Goal: Transaction & Acquisition: Purchase product/service

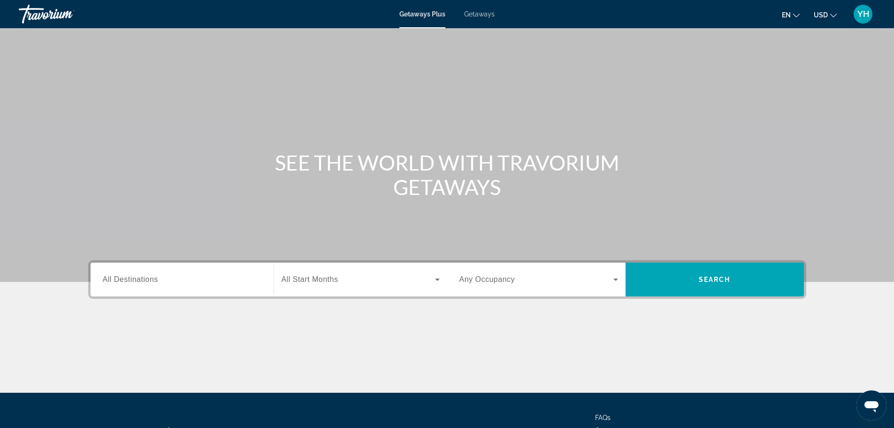
click at [245, 283] on input "Destination All Destinations" at bounding box center [182, 279] width 159 height 11
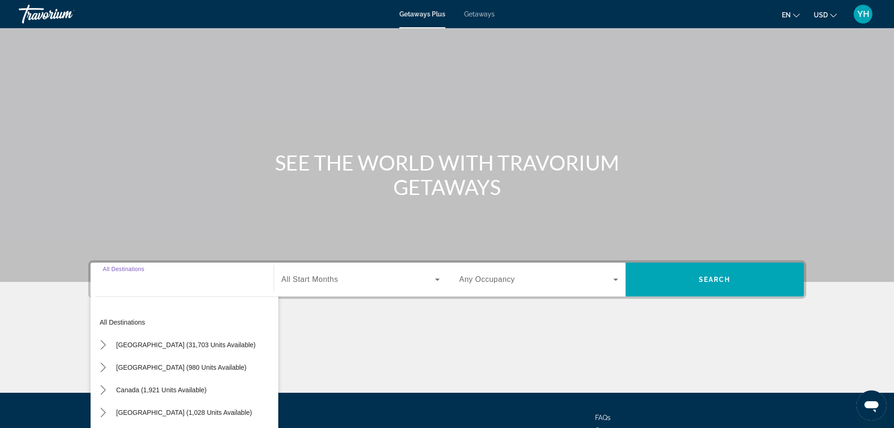
scroll to position [80, 0]
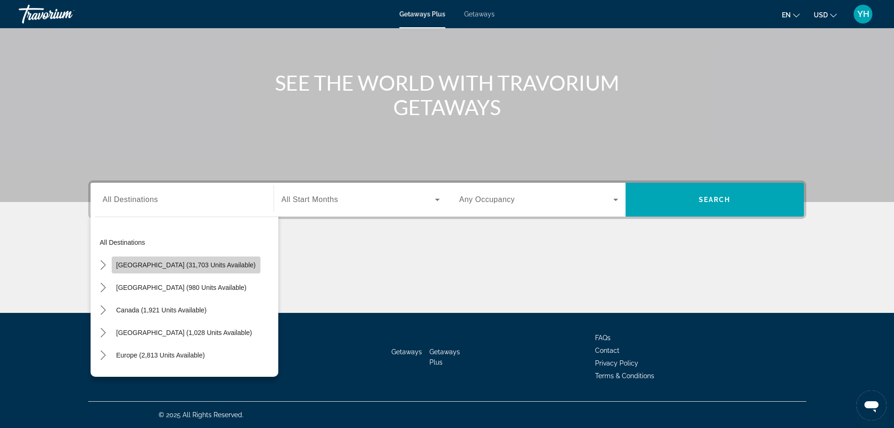
click at [230, 267] on span "Select destination: United States (31,703 units available)" at bounding box center [186, 264] width 149 height 23
type input "**********"
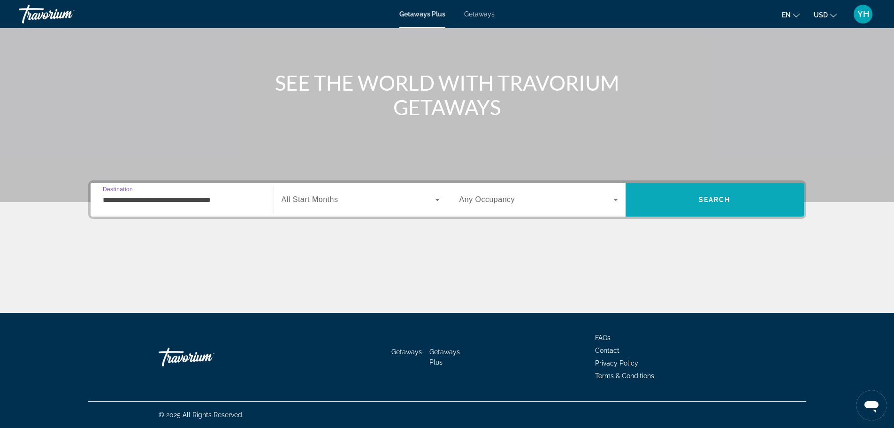
click at [666, 199] on span "Search" at bounding box center [715, 199] width 178 height 23
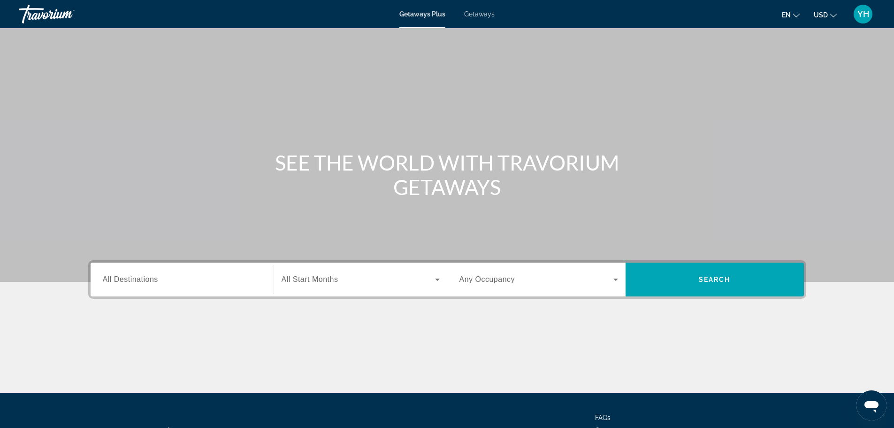
click at [210, 275] on input "Destination All Destinations" at bounding box center [182, 279] width 159 height 11
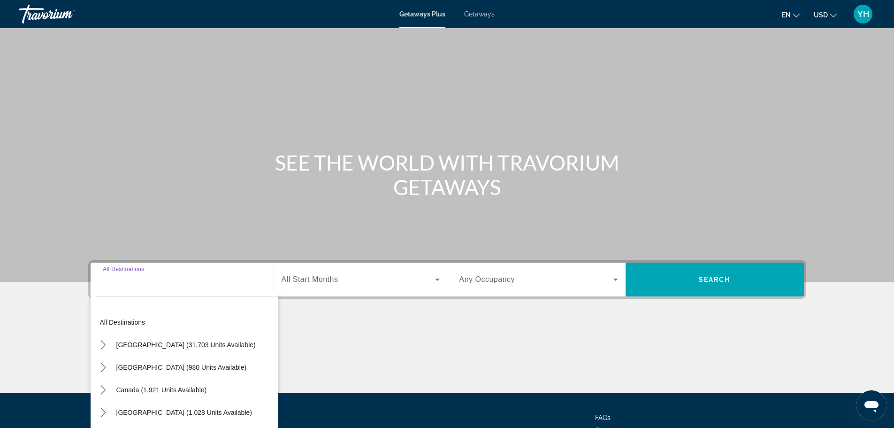
scroll to position [80, 0]
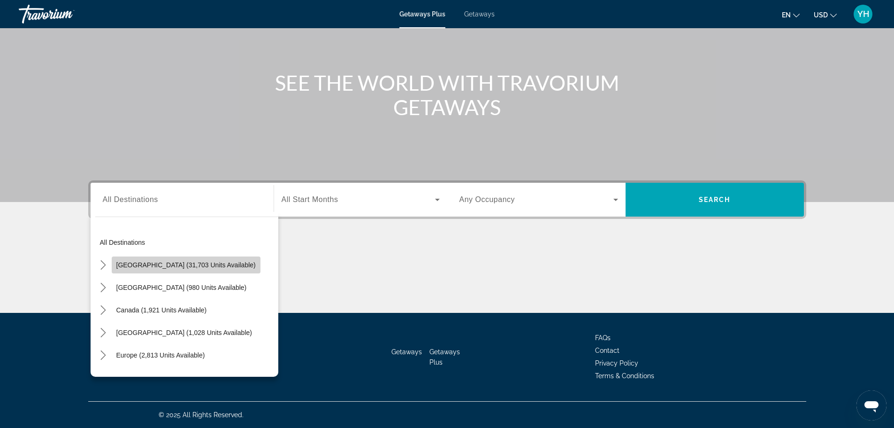
click at [191, 257] on span "Select destination: United States (31,703 units available)" at bounding box center [186, 264] width 149 height 23
type input "**********"
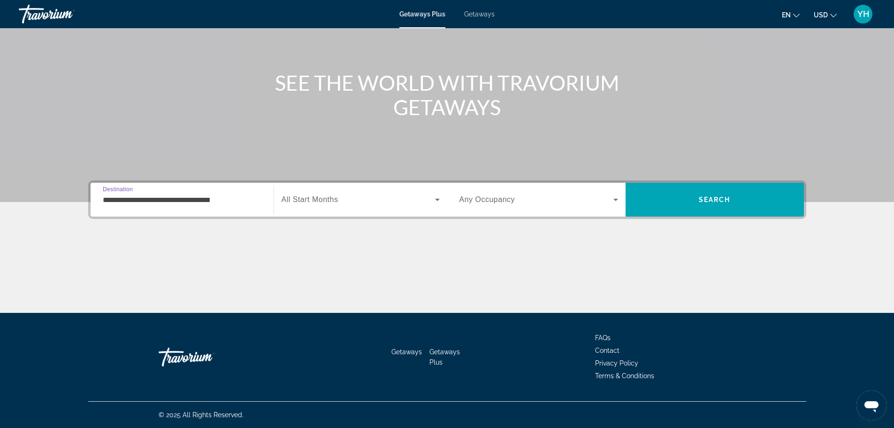
click at [378, 203] on span "Search widget" at bounding box center [358, 199] width 153 height 11
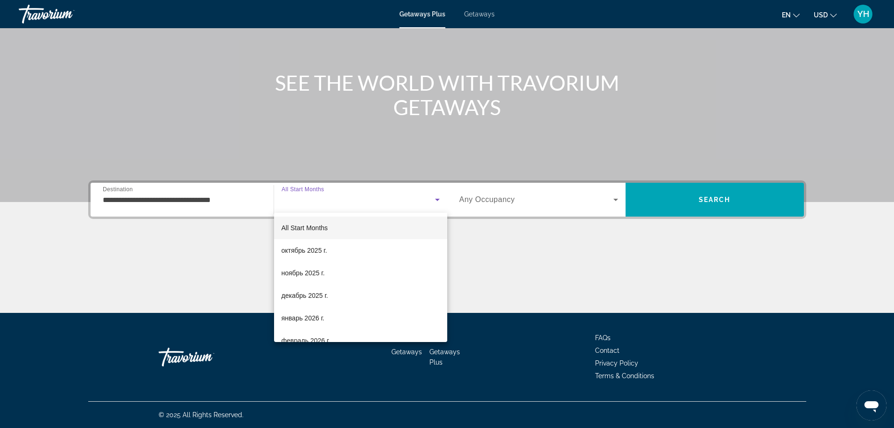
click at [378, 203] on div at bounding box center [447, 214] width 894 height 428
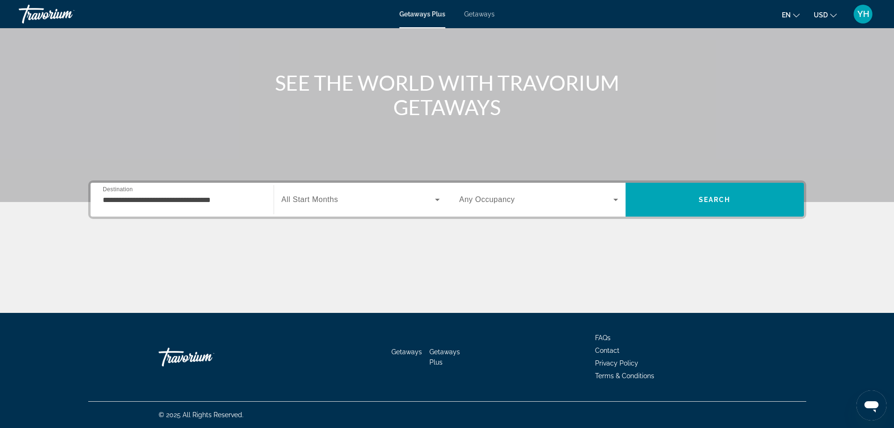
click at [386, 201] on span "Search widget" at bounding box center [358, 199] width 153 height 11
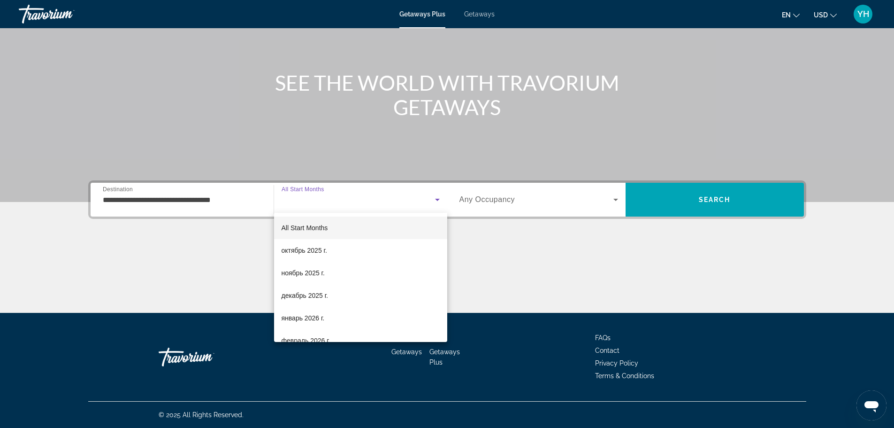
click at [386, 201] on div at bounding box center [447, 214] width 894 height 428
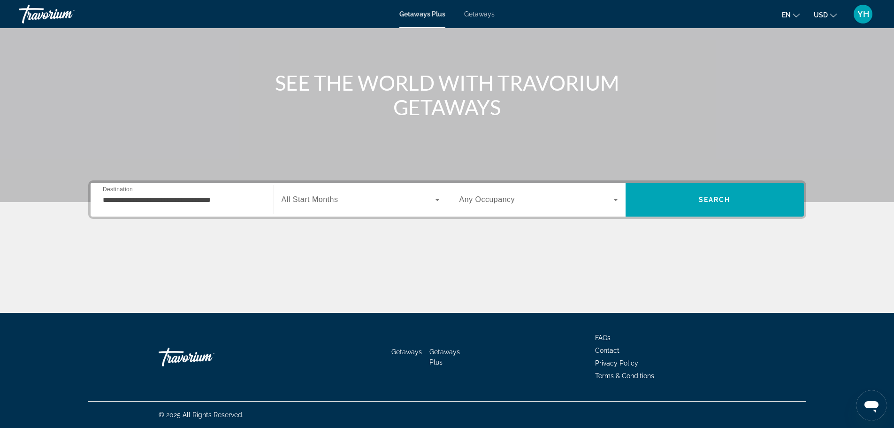
click at [434, 200] on icon "Search widget" at bounding box center [437, 199] width 11 height 11
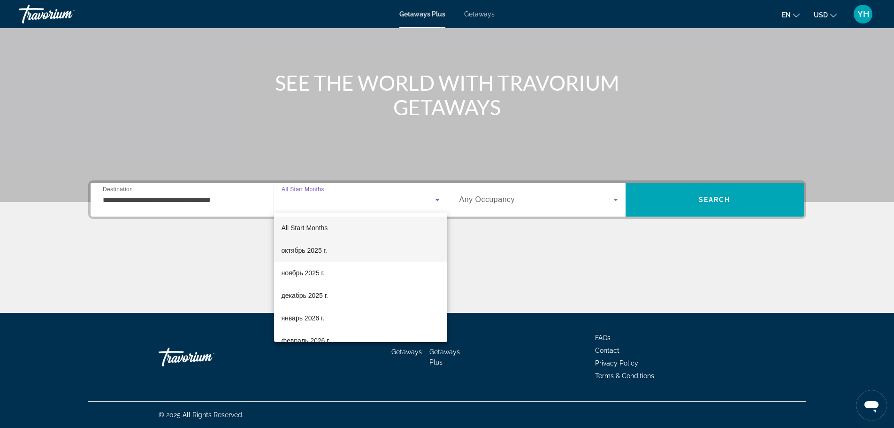
click at [319, 247] on span "октябрь 2025 г." at bounding box center [305, 250] width 46 height 11
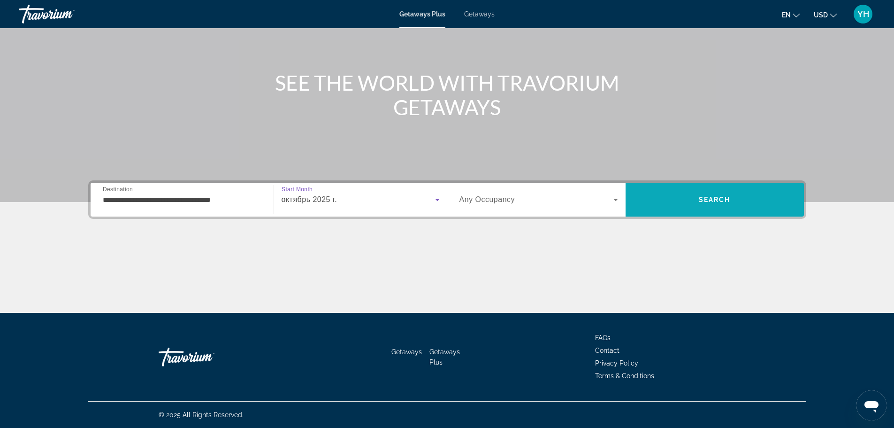
click at [690, 196] on span "Search" at bounding box center [715, 199] width 178 height 23
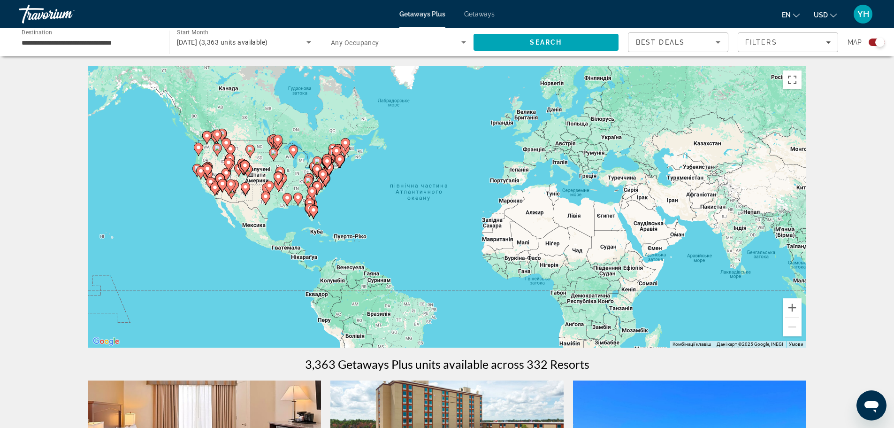
click at [473, 15] on span "Getaways" at bounding box center [479, 14] width 31 height 8
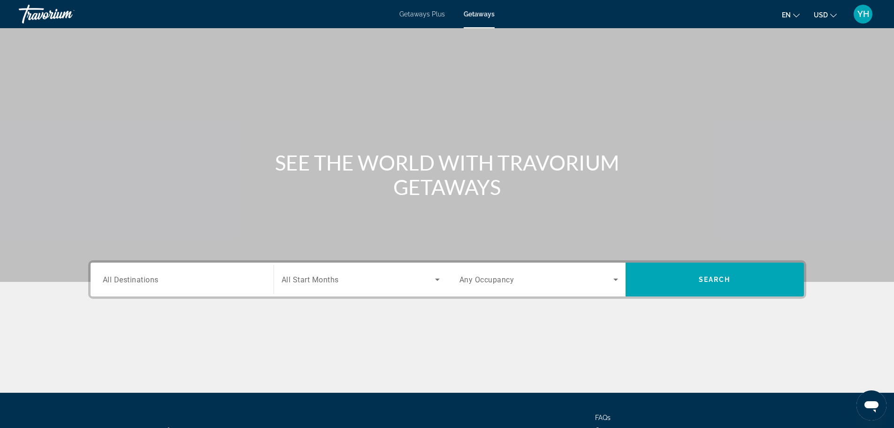
click at [230, 281] on input "Destination All Destinations" at bounding box center [182, 279] width 159 height 11
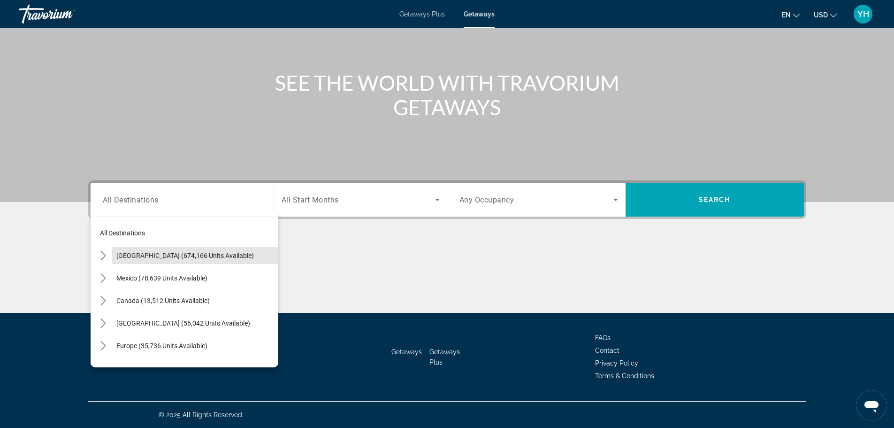
click at [197, 246] on span "Select destination: United States (674,166 units available)" at bounding box center [195, 255] width 167 height 23
type input "**********"
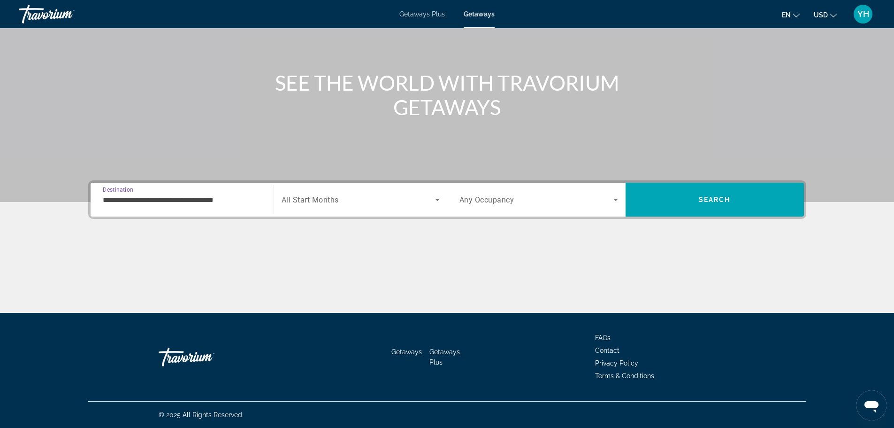
click at [349, 203] on span "Search widget" at bounding box center [358, 199] width 153 height 11
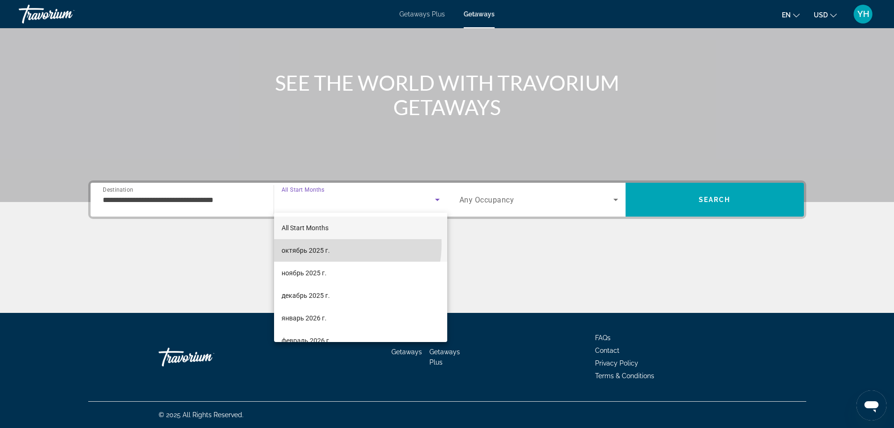
click at [329, 244] on mat-option "октябрь 2025 г." at bounding box center [360, 250] width 173 height 23
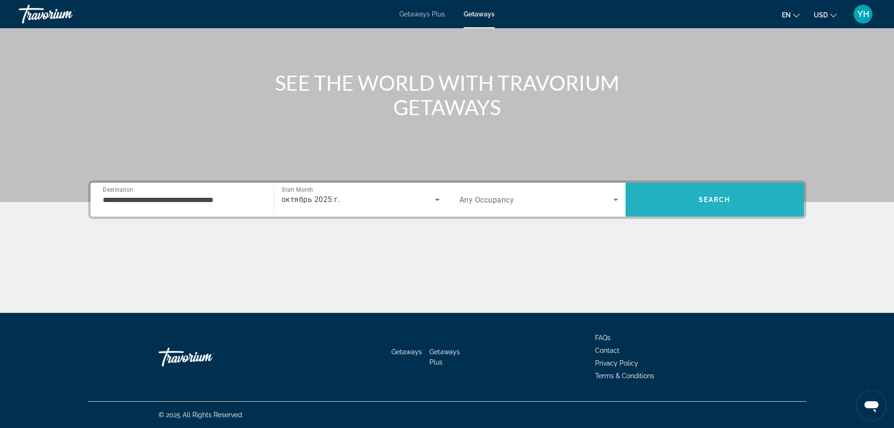
click at [678, 197] on span "Search" at bounding box center [715, 199] width 178 height 23
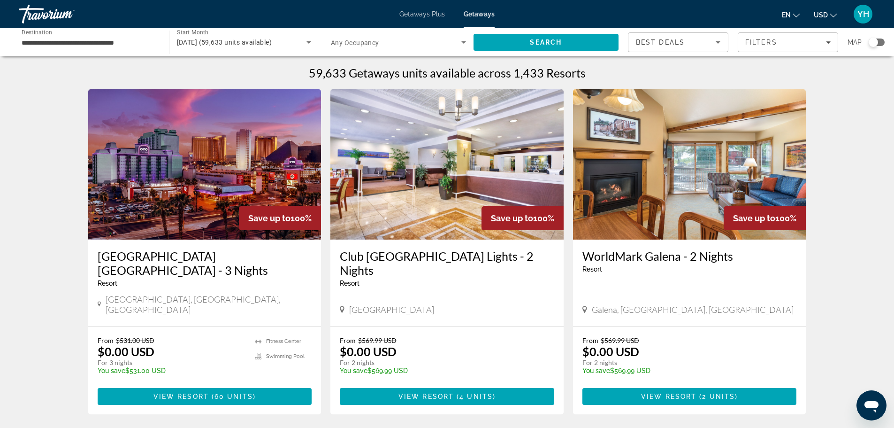
click at [116, 41] on input "**********" at bounding box center [89, 42] width 135 height 11
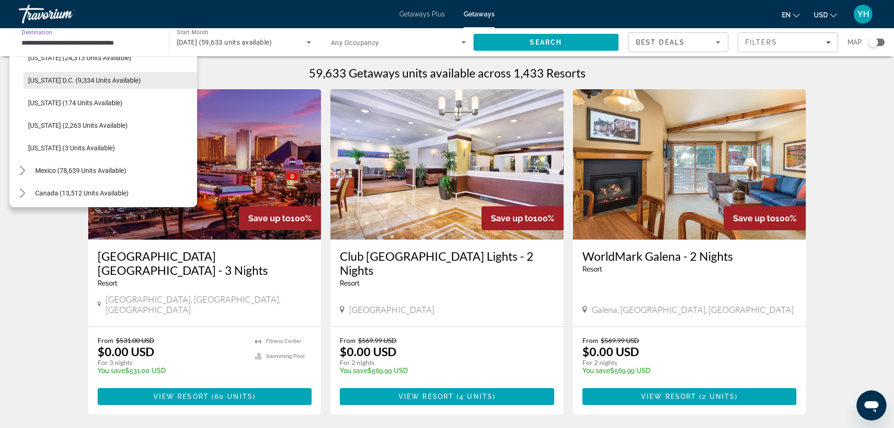
scroll to position [907, 0]
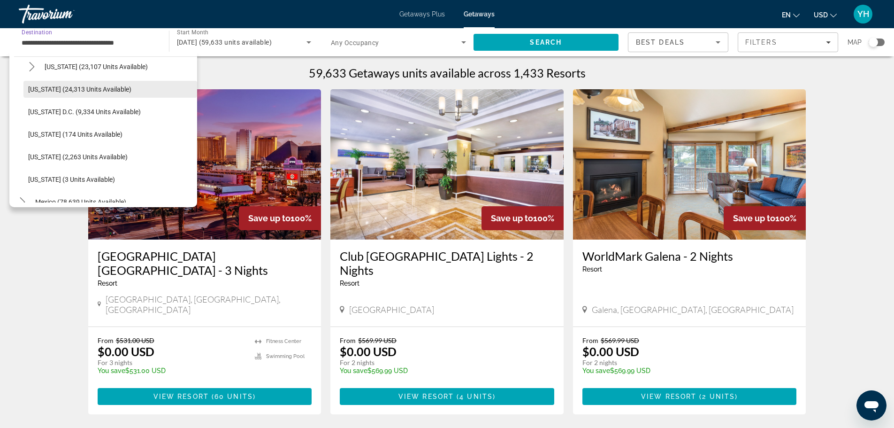
click at [89, 87] on span "[US_STATE] (24,313 units available)" at bounding box center [79, 89] width 103 height 8
type input "**********"
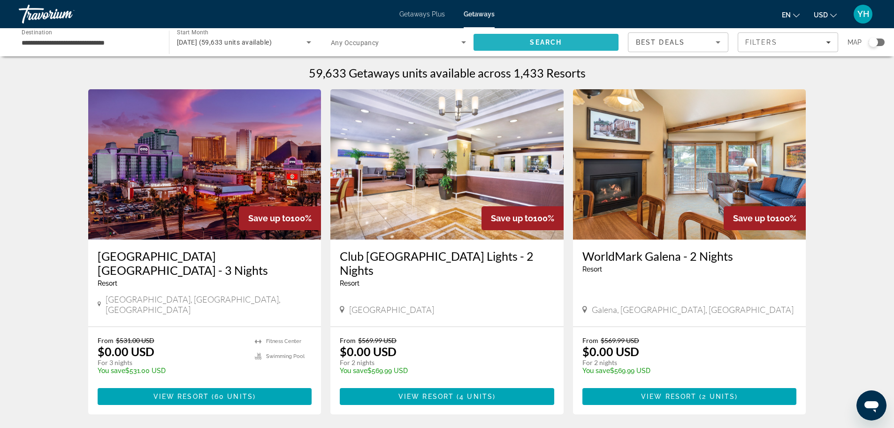
click at [554, 42] on span "Search" at bounding box center [546, 42] width 32 height 8
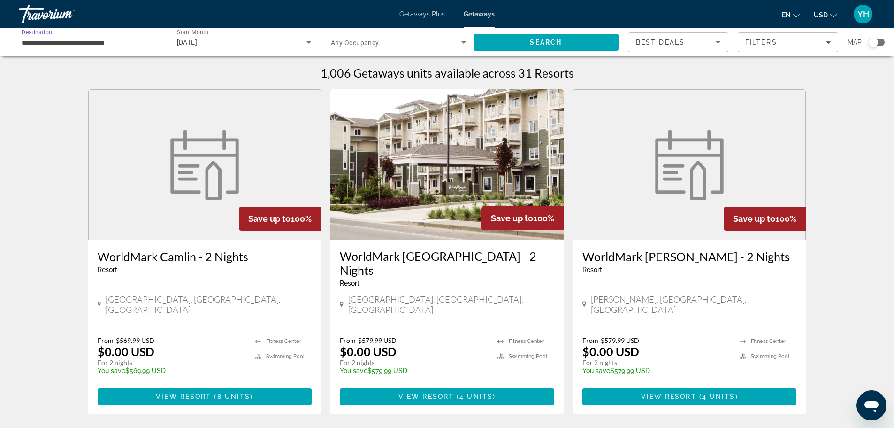
click at [138, 39] on input "**********" at bounding box center [89, 42] width 135 height 11
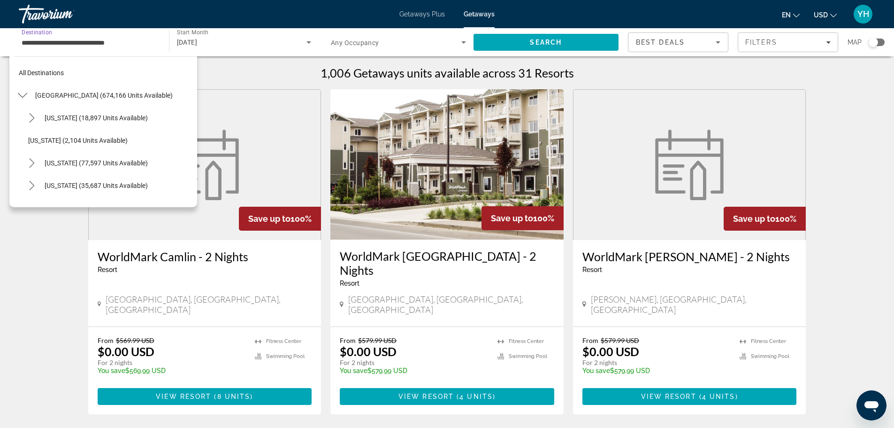
scroll to position [867, 0]
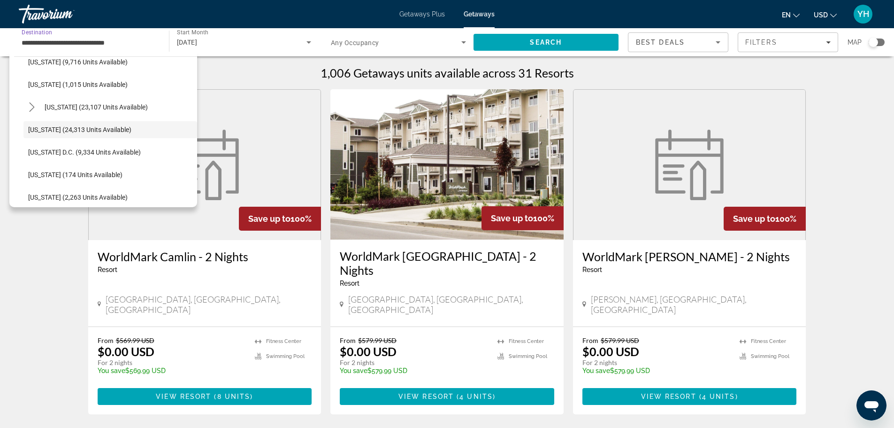
click at [138, 39] on input "**********" at bounding box center [89, 42] width 135 height 11
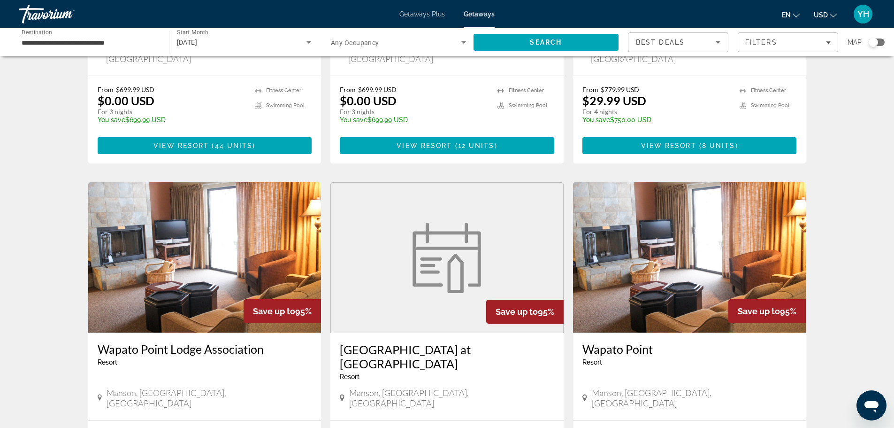
scroll to position [1093, 0]
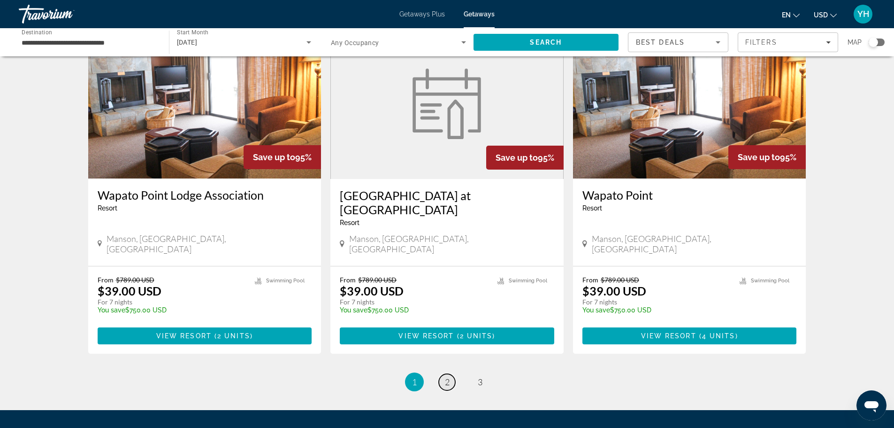
click at [445, 376] on span "2" at bounding box center [447, 381] width 5 height 10
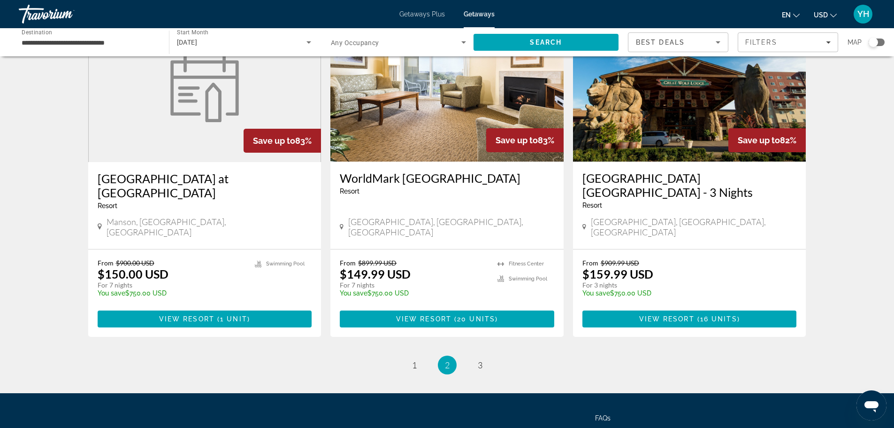
scroll to position [970, 0]
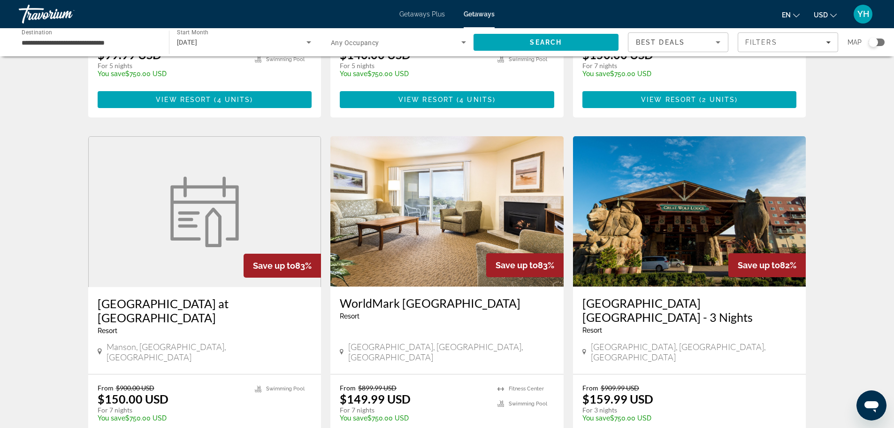
click at [693, 167] on img "Main content" at bounding box center [689, 211] width 233 height 150
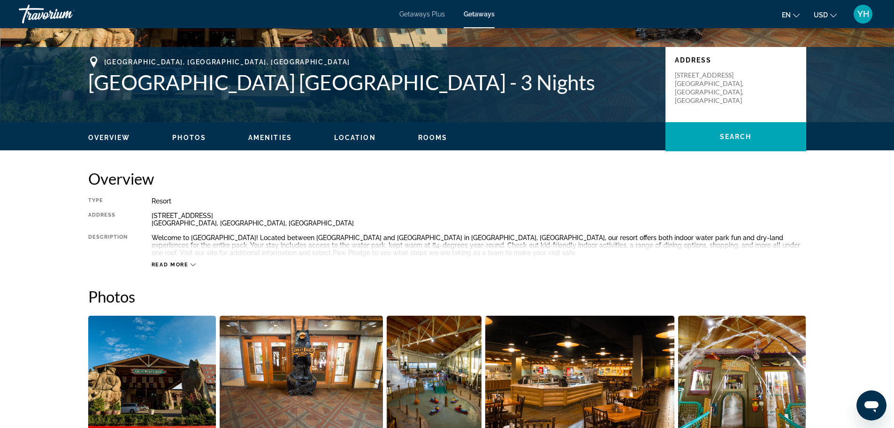
scroll to position [344, 0]
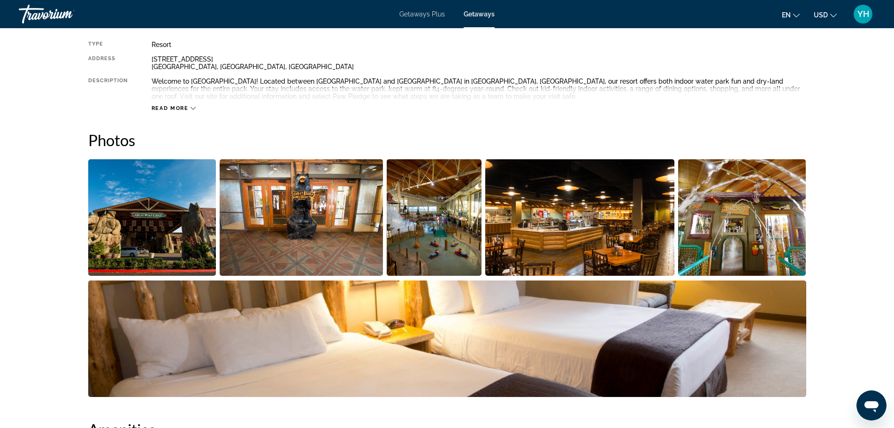
click at [191, 108] on icon "Main content" at bounding box center [193, 108] width 5 height 5
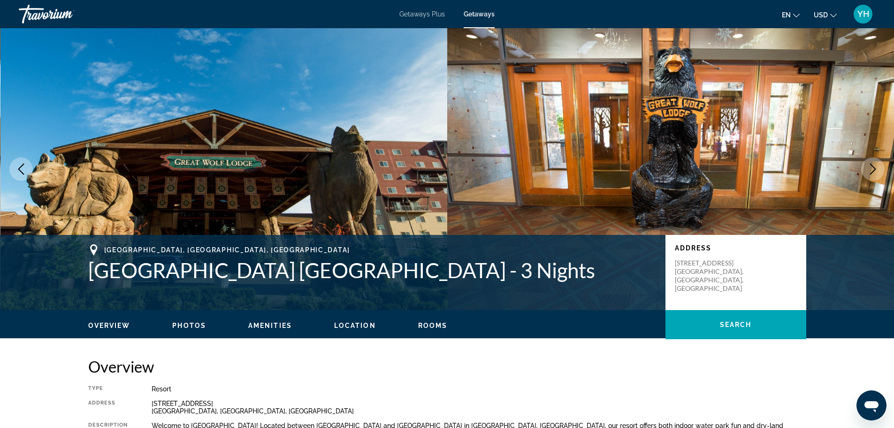
scroll to position [188, 0]
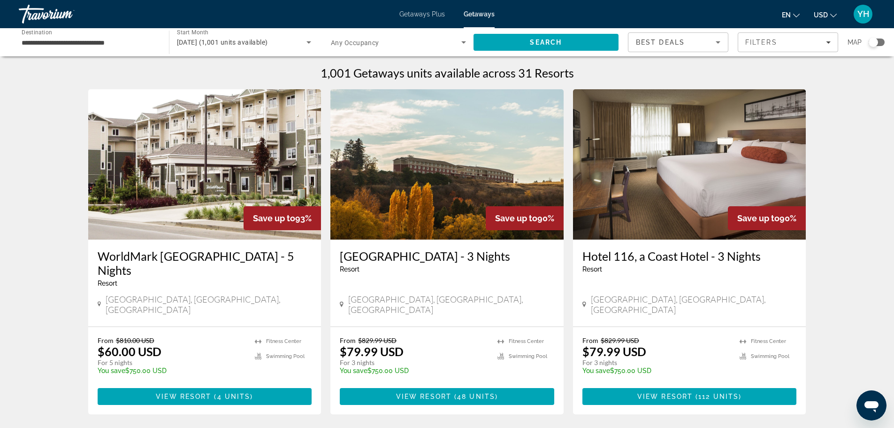
click at [383, 42] on span "Search widget" at bounding box center [396, 42] width 130 height 11
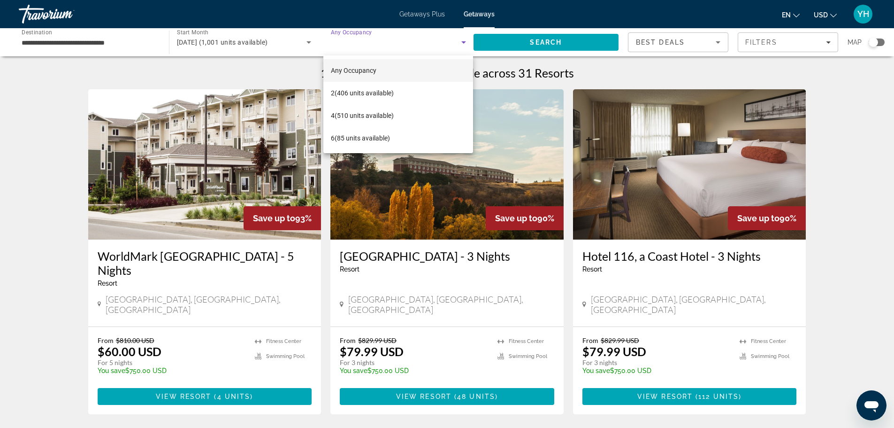
click at [383, 42] on div at bounding box center [447, 214] width 894 height 428
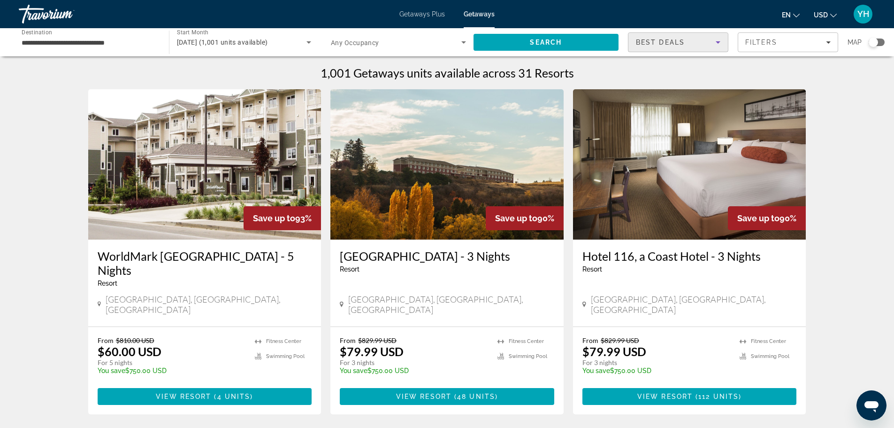
click at [692, 40] on div "Best Deals" at bounding box center [676, 42] width 80 height 11
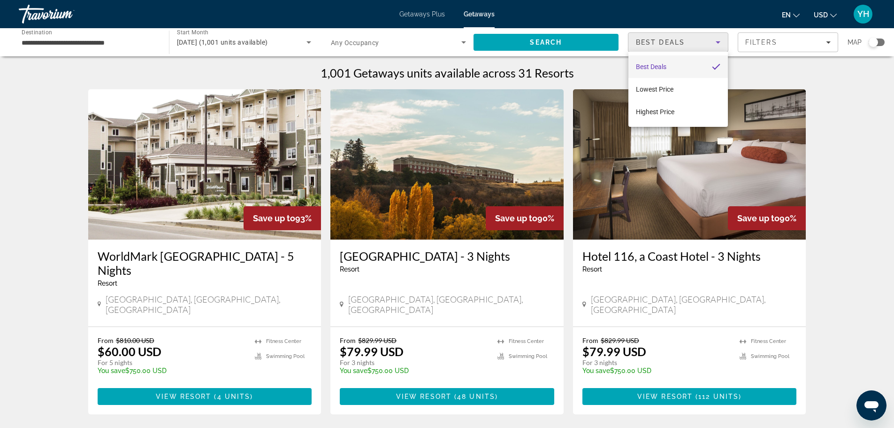
click at [692, 40] on div at bounding box center [447, 214] width 894 height 428
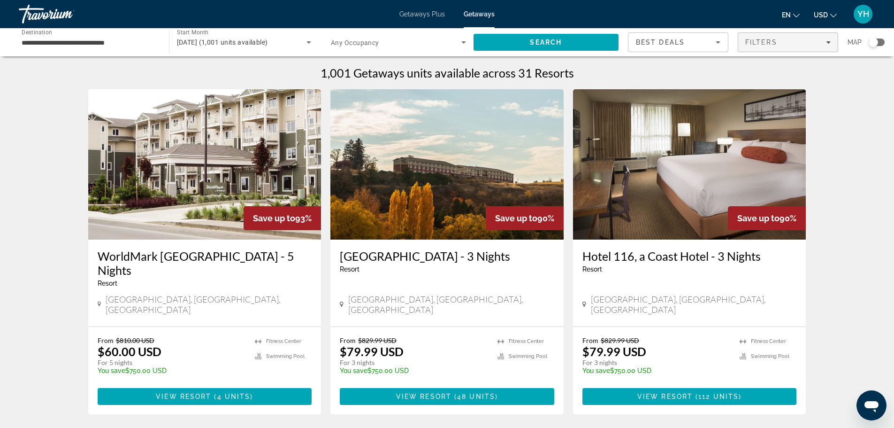
click at [754, 38] on span "Filters" at bounding box center [788, 42] width 100 height 23
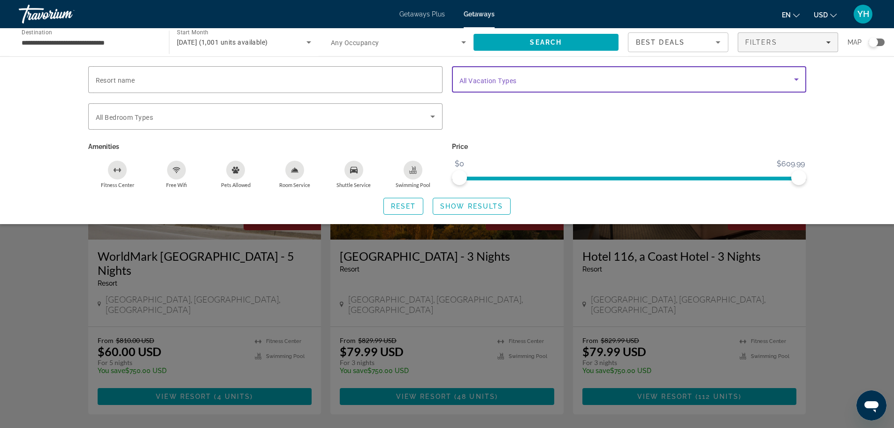
click at [529, 78] on span "Search widget" at bounding box center [627, 79] width 335 height 11
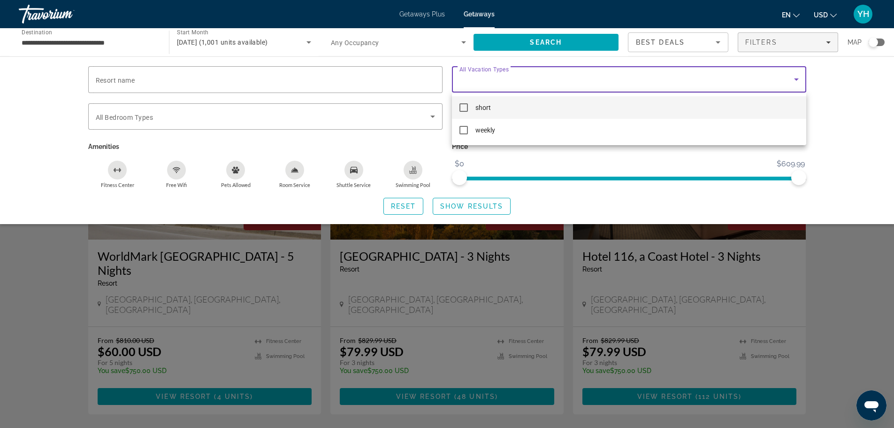
click at [529, 78] on div at bounding box center [447, 214] width 894 height 428
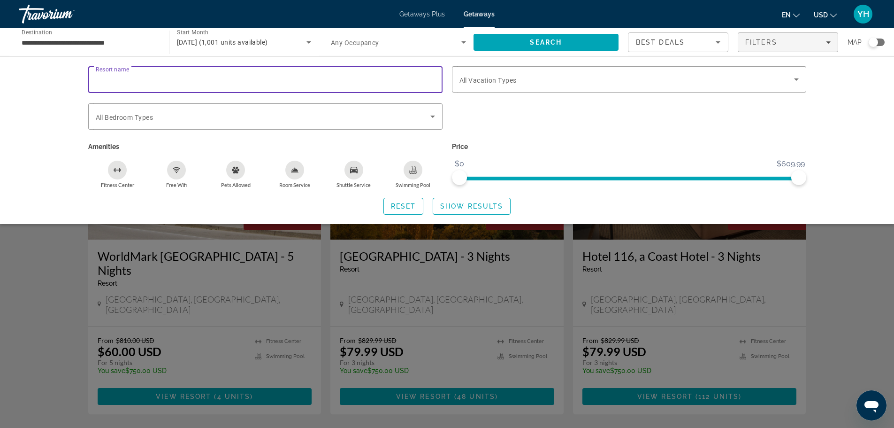
click at [354, 76] on input "Resort name" at bounding box center [265, 79] width 339 height 11
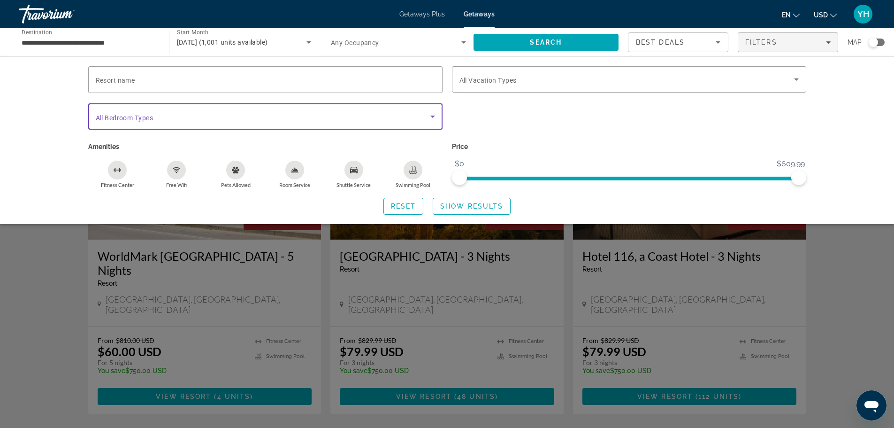
click at [321, 119] on span "Search widget" at bounding box center [263, 116] width 335 height 11
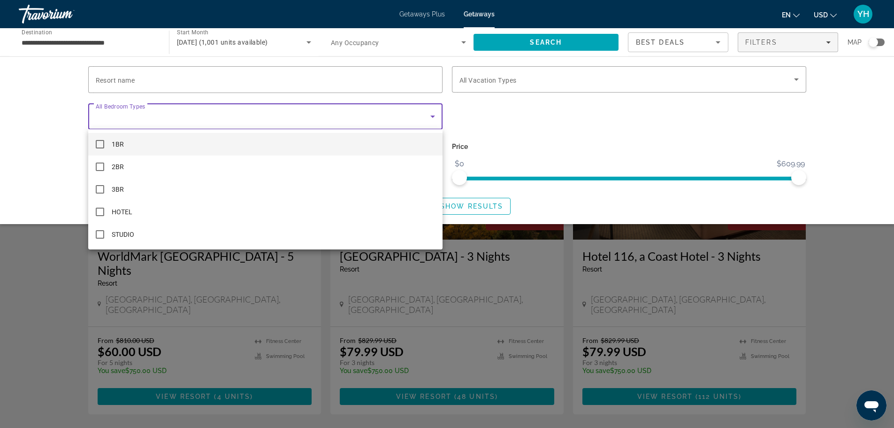
click at [284, 43] on div at bounding box center [447, 214] width 894 height 428
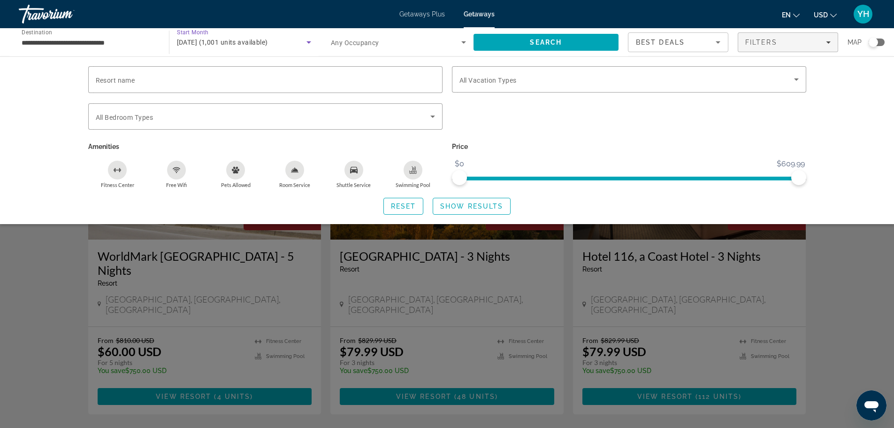
click at [268, 39] on span "October 2025 (1,001 units available)" at bounding box center [222, 42] width 91 height 8
click at [284, 39] on div at bounding box center [447, 214] width 894 height 428
click at [854, 269] on div "Search widget" at bounding box center [447, 284] width 894 height 287
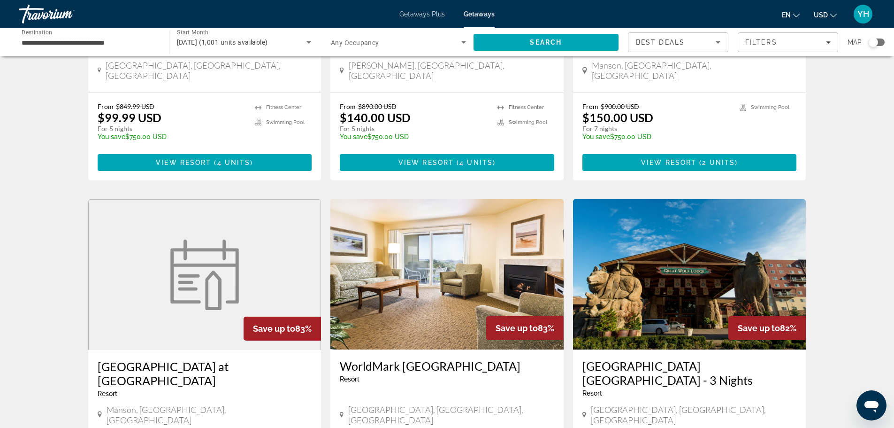
scroll to position [1033, 0]
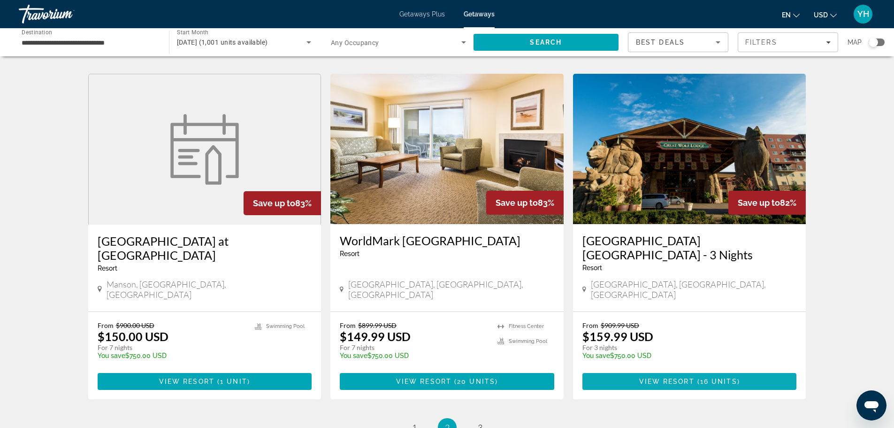
click at [648, 377] on span "View Resort" at bounding box center [666, 381] width 55 height 8
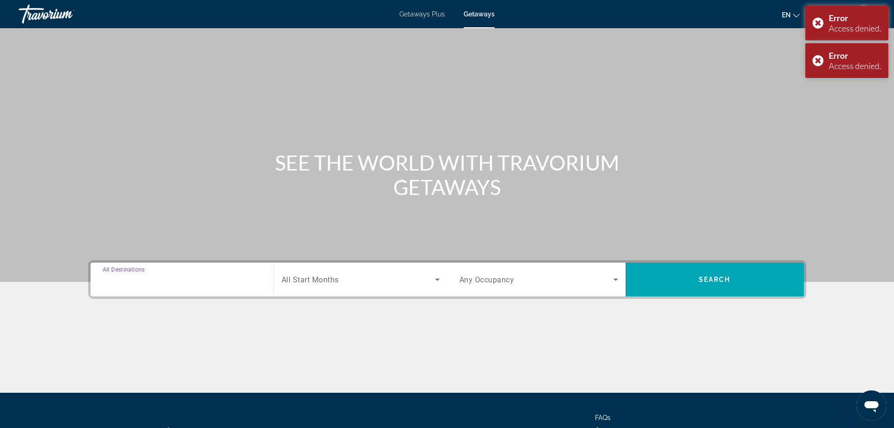
click at [209, 283] on input "Destination All Destinations" at bounding box center [182, 279] width 159 height 11
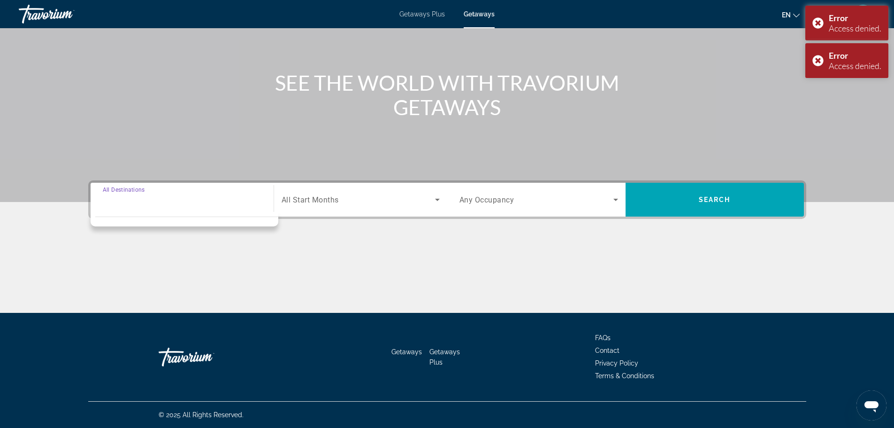
click at [190, 198] on input "Destination All Destinations" at bounding box center [182, 199] width 159 height 11
click at [346, 189] on div "Search widget" at bounding box center [361, 199] width 158 height 26
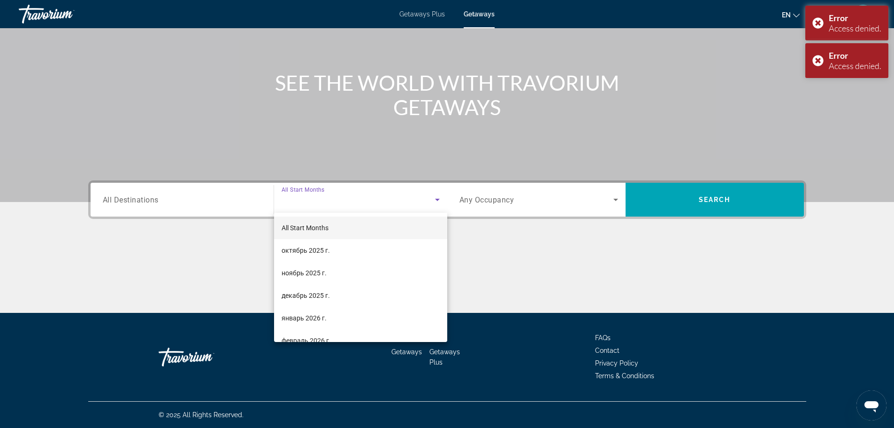
click at [216, 192] on div at bounding box center [447, 214] width 894 height 428
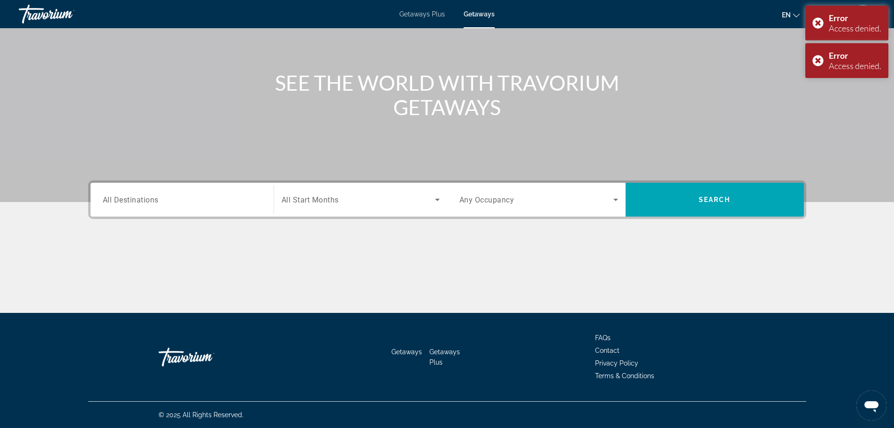
click at [172, 197] on input "Destination All Destinations" at bounding box center [182, 199] width 159 height 11
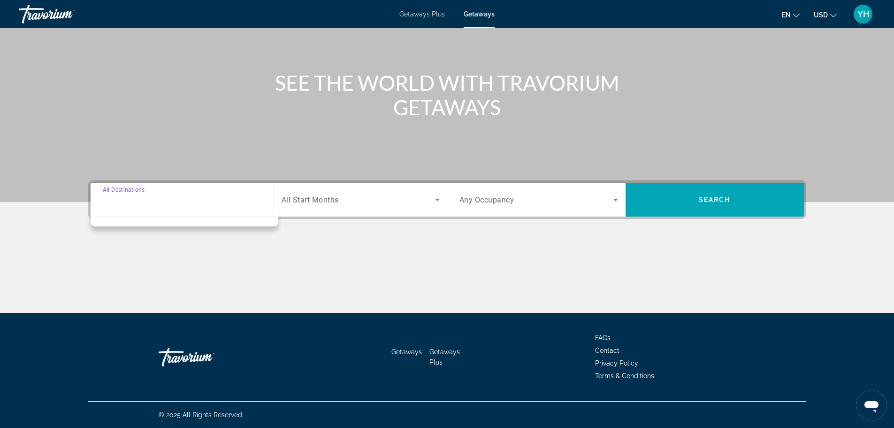
click at [327, 196] on span "All Start Months" at bounding box center [310, 199] width 57 height 9
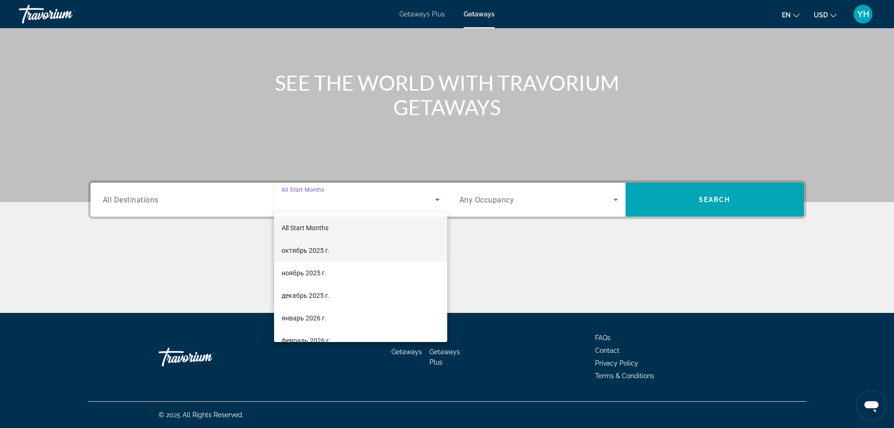
click at [312, 254] on span "октябрь 2025 г." at bounding box center [306, 250] width 48 height 11
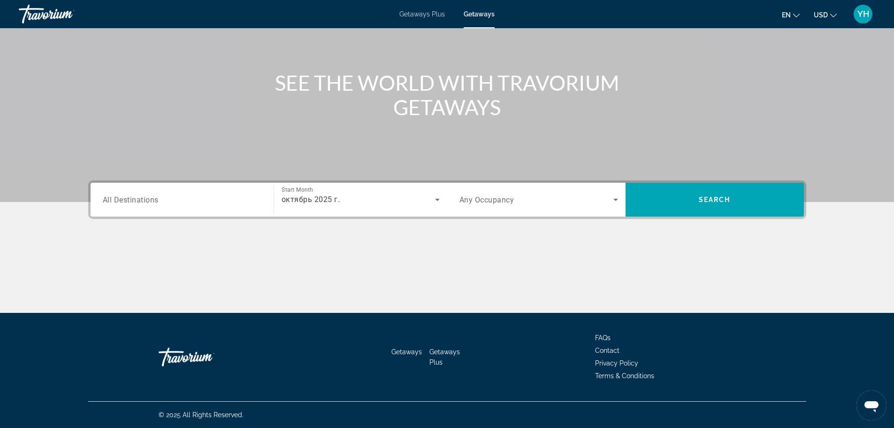
click at [528, 192] on div "Search widget" at bounding box center [539, 199] width 159 height 26
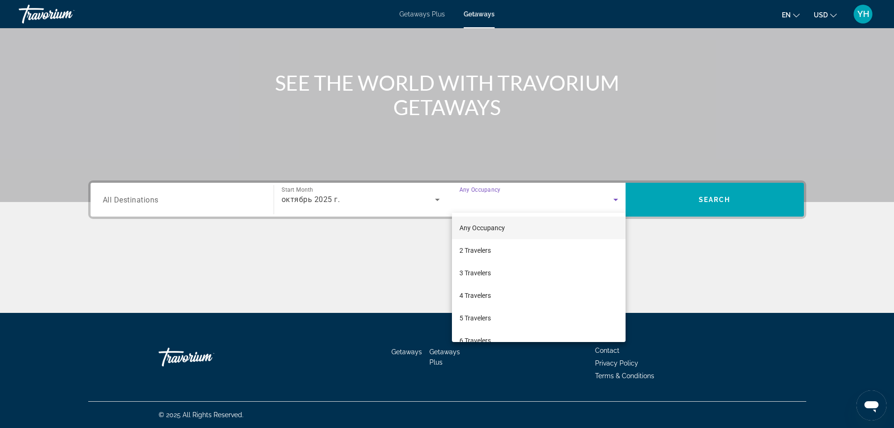
click at [530, 192] on div at bounding box center [447, 214] width 894 height 428
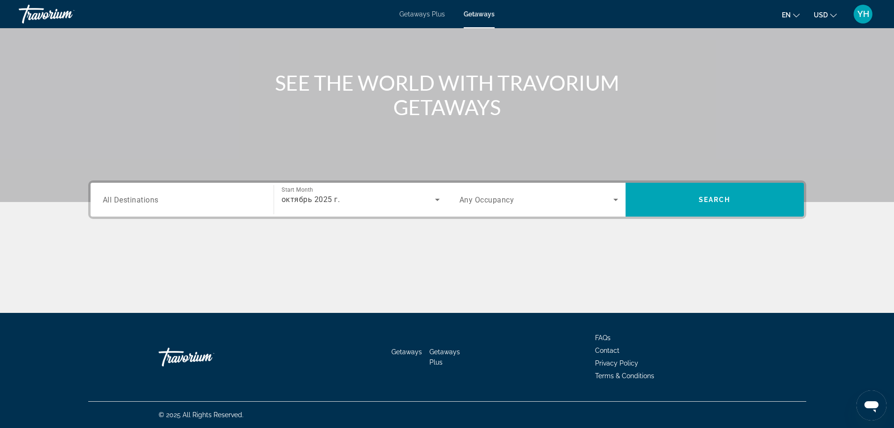
click at [220, 197] on input "Destination All Destinations" at bounding box center [182, 199] width 159 height 11
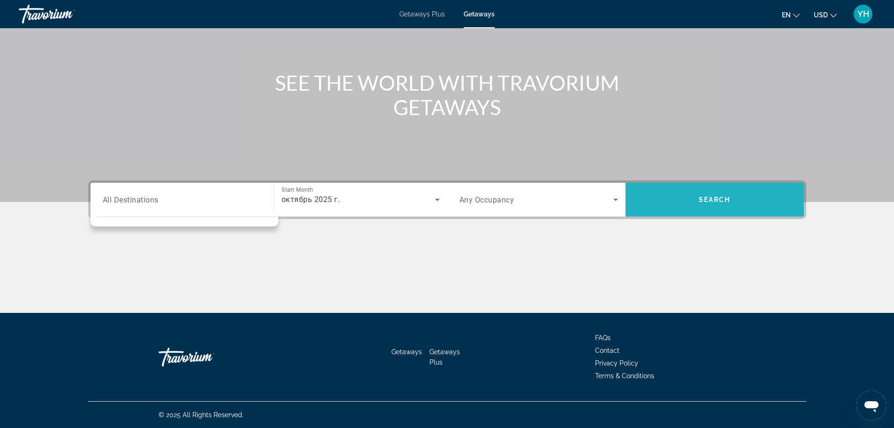
click at [715, 191] on span "Search" at bounding box center [715, 199] width 178 height 23
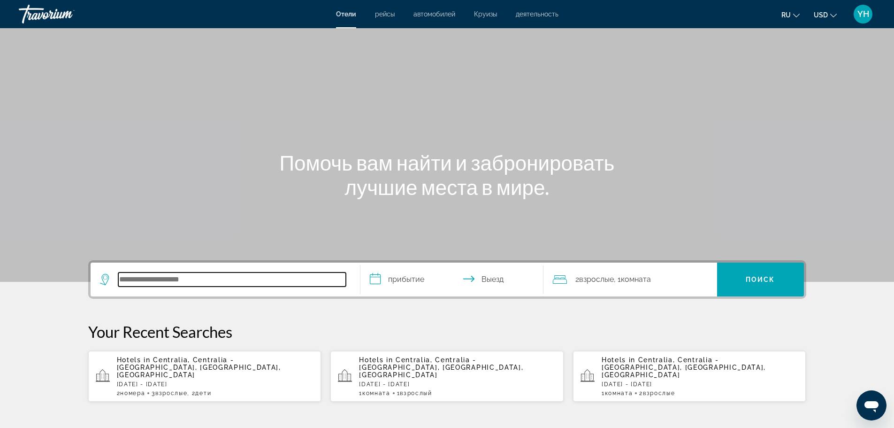
click at [200, 280] on input "Search hotel destination" at bounding box center [232, 279] width 228 height 14
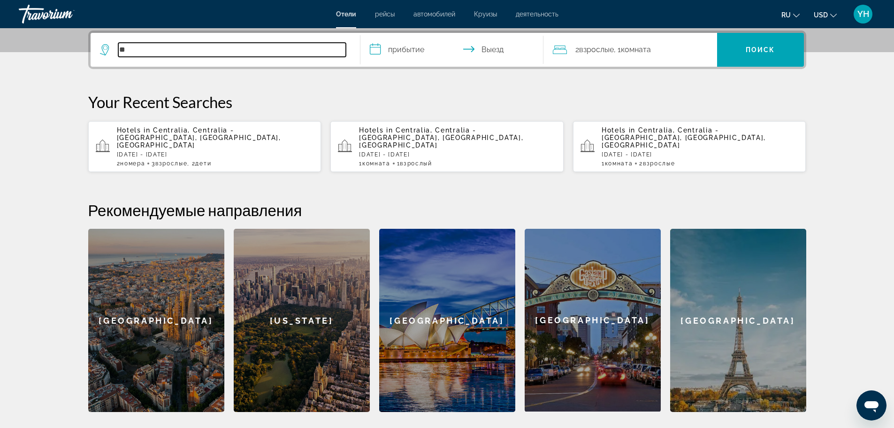
type input "*"
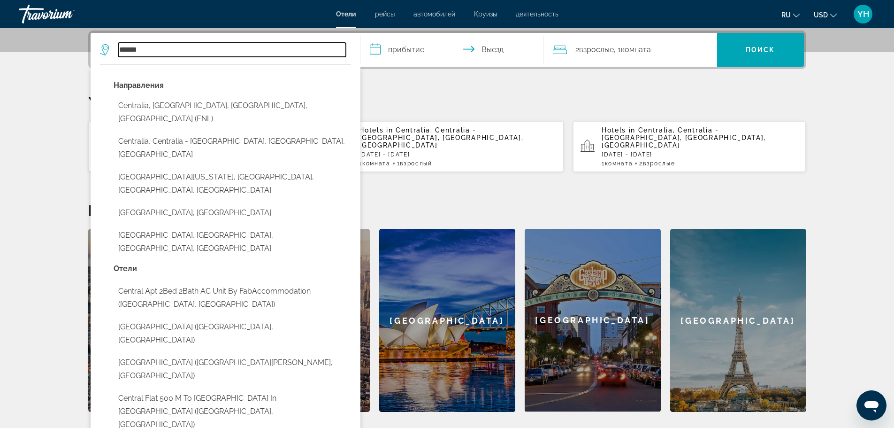
type input "******"
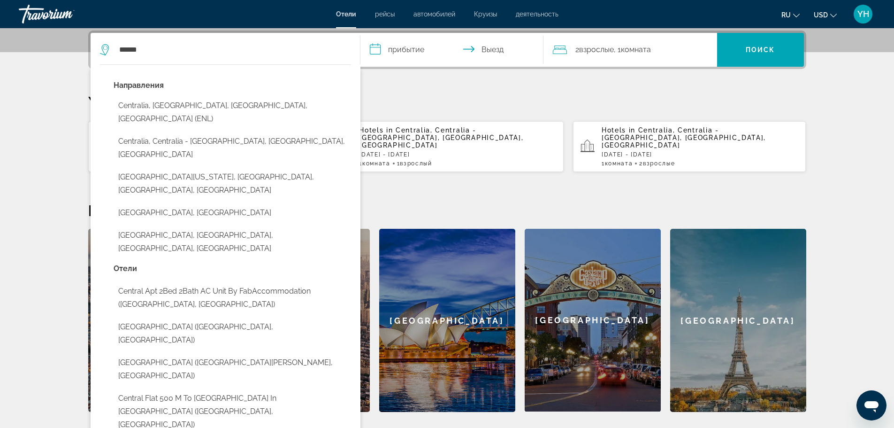
click at [436, 138] on p "Hotels in Centralia, Centralia - Chehalis, WA, United States" at bounding box center [457, 137] width 197 height 23
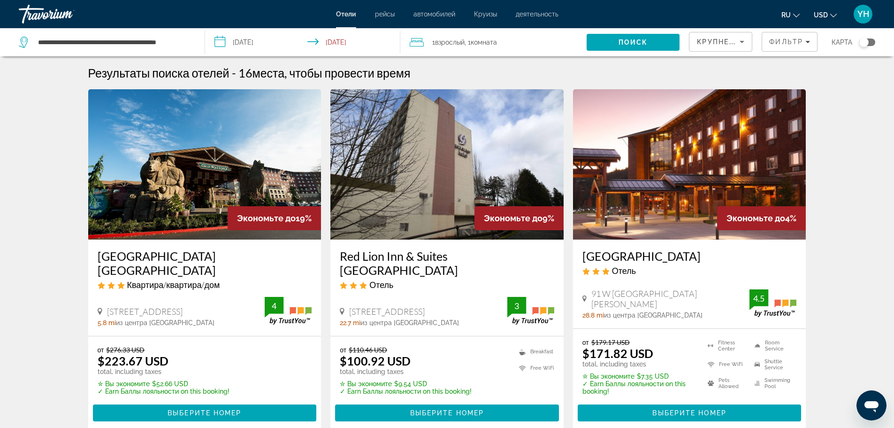
click at [538, 40] on div "1 Взрослый Взрослые , 1 Комната номера" at bounding box center [498, 42] width 177 height 13
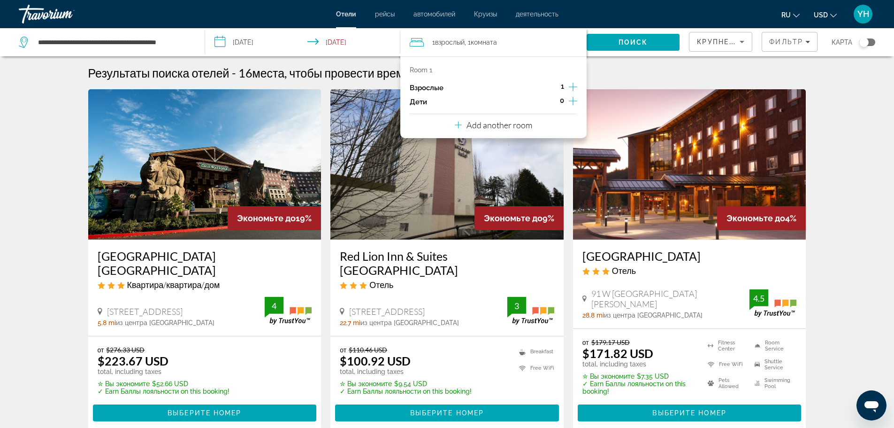
click at [573, 87] on icon "Increment adults" at bounding box center [573, 87] width 8 height 8
click at [573, 101] on icon "Increment children" at bounding box center [573, 100] width 8 height 11
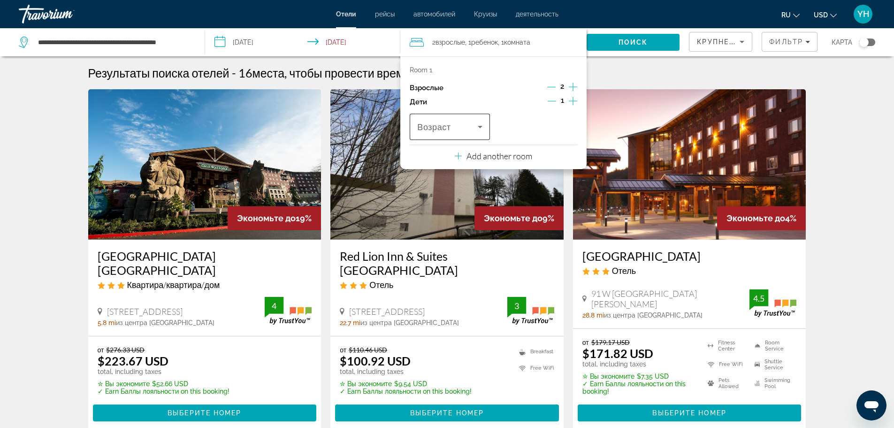
click at [480, 127] on icon "Travelers: 2 adults, 1 child" at bounding box center [480, 127] width 5 height 2
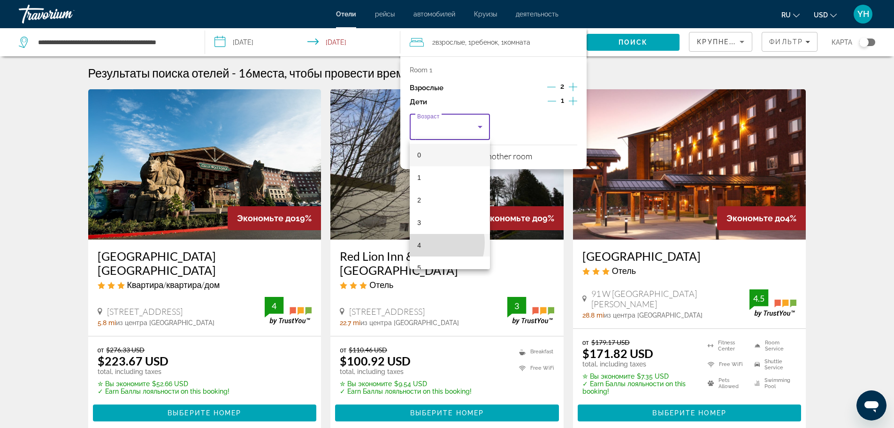
click at [426, 242] on mat-option "4" at bounding box center [450, 245] width 80 height 23
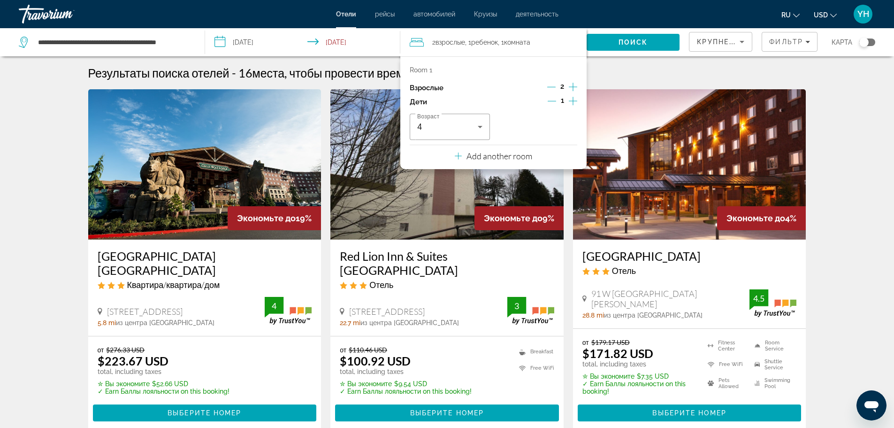
click at [540, 123] on div "Возраст 4" at bounding box center [494, 127] width 168 height 26
click at [574, 100] on icon "Increment children" at bounding box center [573, 100] width 8 height 11
click at [562, 128] on icon "Travelers: 2 adults, 2 children" at bounding box center [567, 126] width 11 height 11
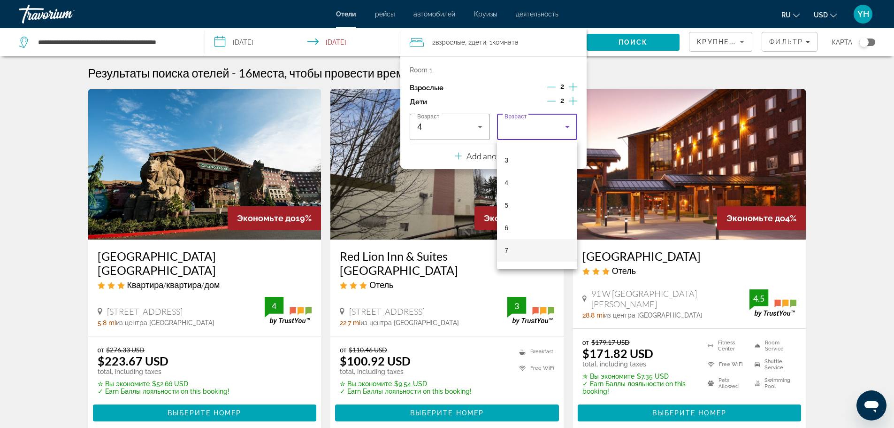
scroll to position [94, 0]
click at [511, 242] on mat-option "8" at bounding box center [537, 241] width 80 height 23
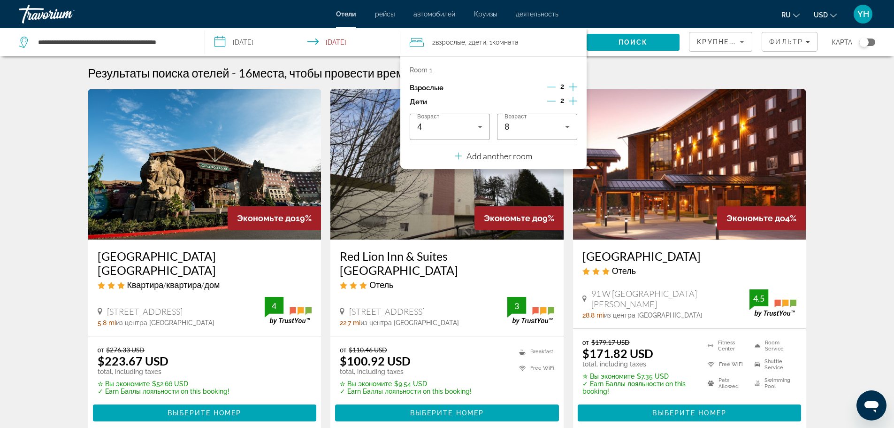
click at [627, 66] on div "Результаты поиска отелей - 16 места, чтобы провести время" at bounding box center [447, 73] width 718 height 14
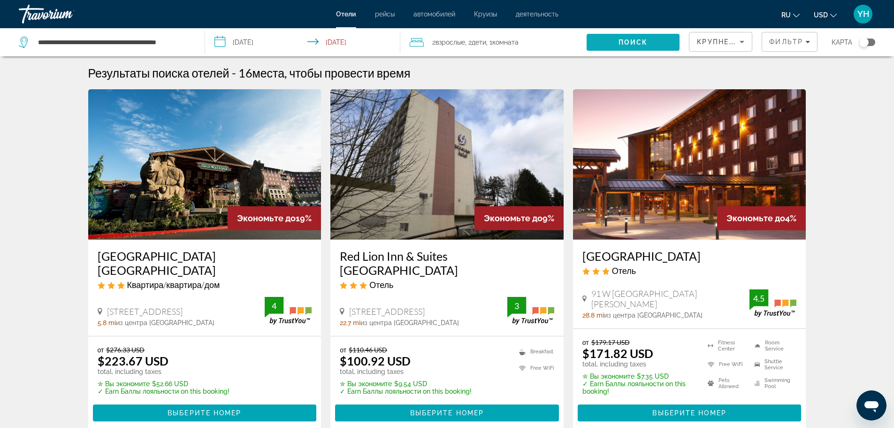
click at [630, 43] on span "Поиск" at bounding box center [634, 42] width 30 height 8
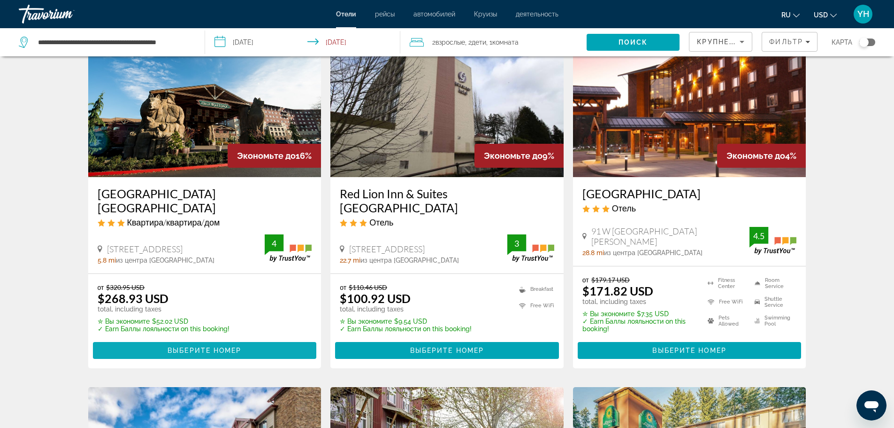
click at [193, 350] on span "Выберите номер" at bounding box center [205, 350] width 74 height 8
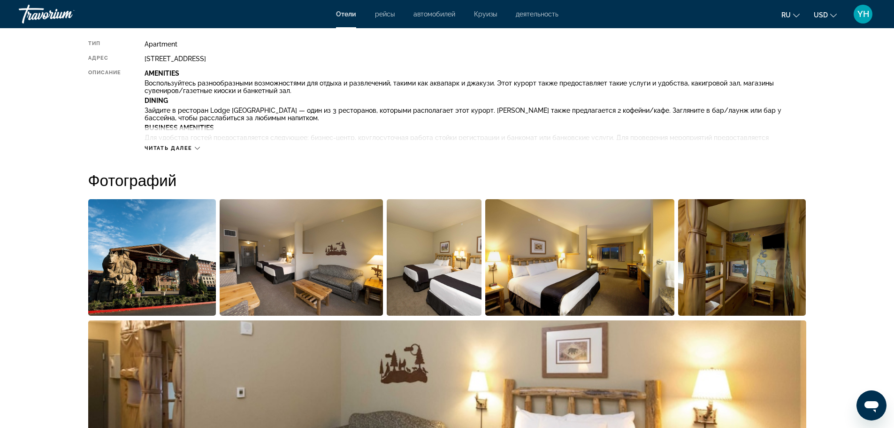
scroll to position [219, 0]
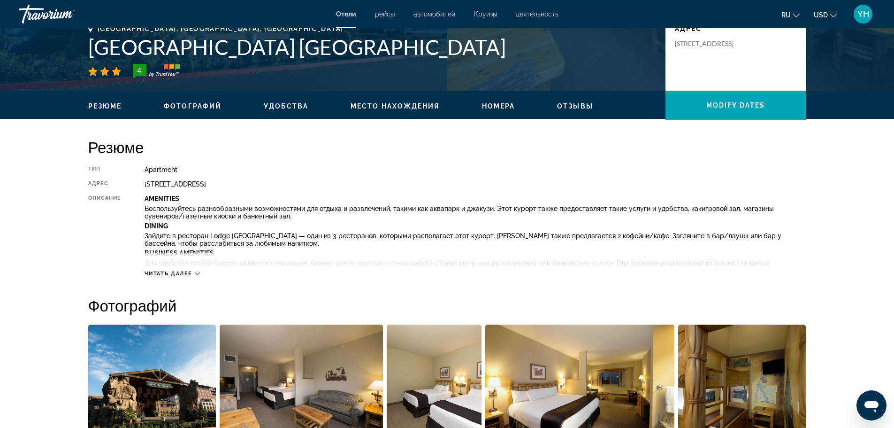
click at [199, 270] on div "Читать далее" at bounding box center [475, 264] width 661 height 26
click at [198, 274] on icon "Main content" at bounding box center [197, 273] width 5 height 5
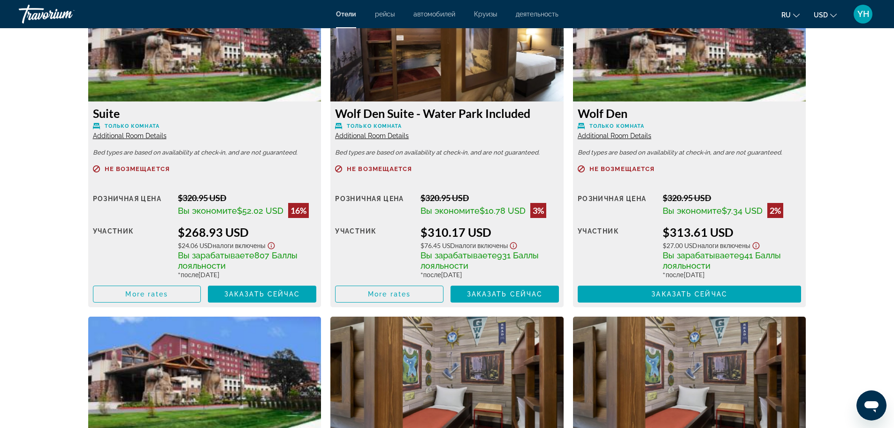
scroll to position [1440, 0]
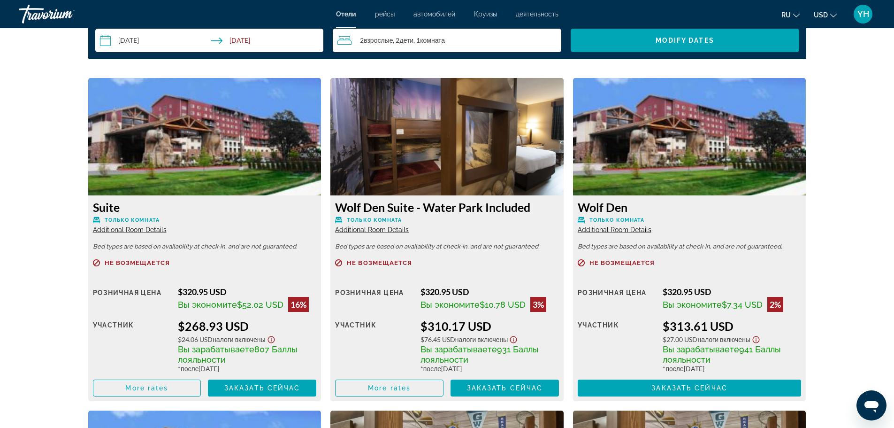
click at [451, 159] on img "Main content" at bounding box center [446, 136] width 233 height 117
click at [493, 385] on span "Заказать сейчас" at bounding box center [505, 388] width 76 height 8
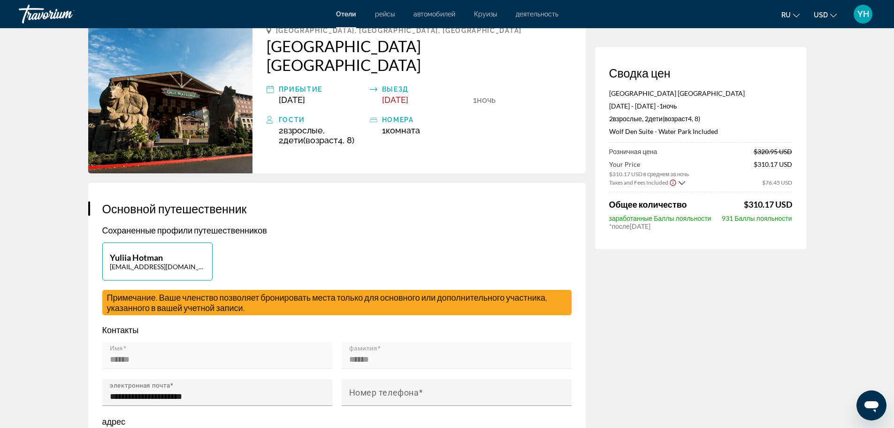
scroll to position [94, 0]
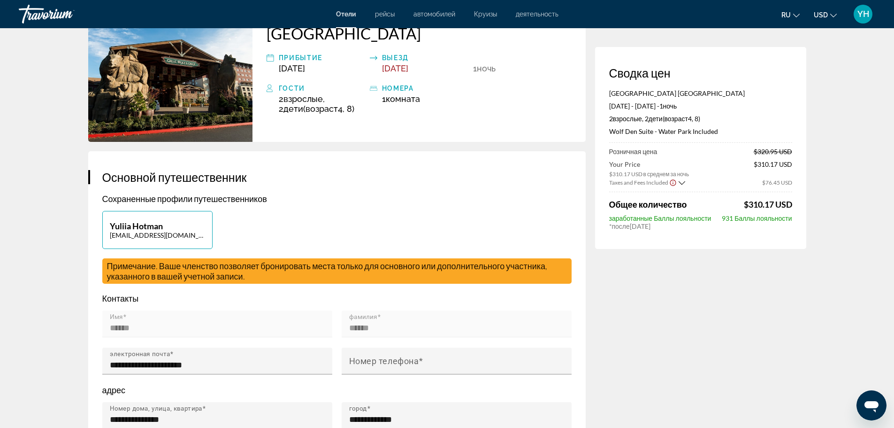
click at [681, 183] on icon "Show Taxes and Fees breakdown" at bounding box center [682, 183] width 7 height 8
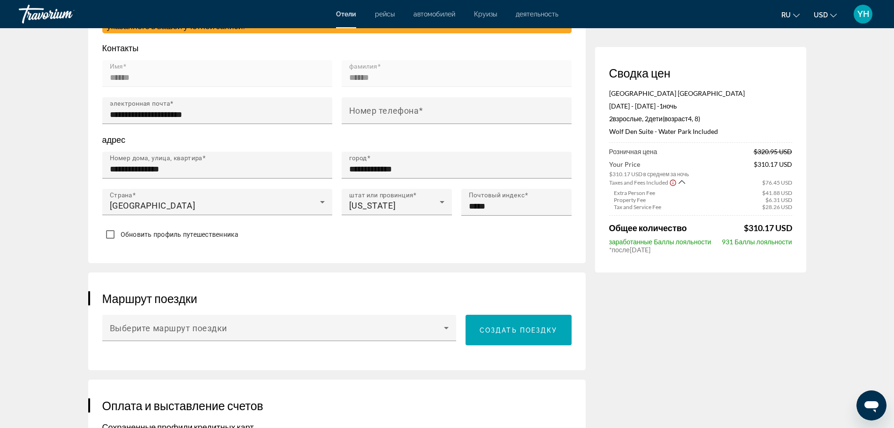
scroll to position [469, 0]
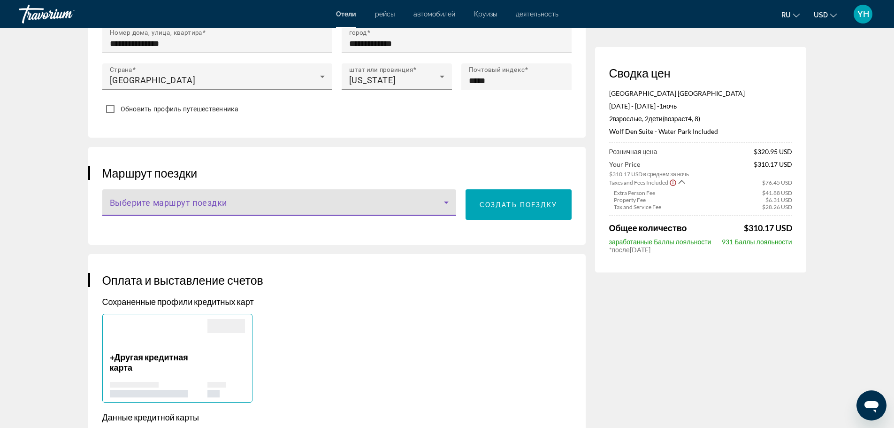
click at [295, 200] on span "Main content" at bounding box center [277, 205] width 335 height 11
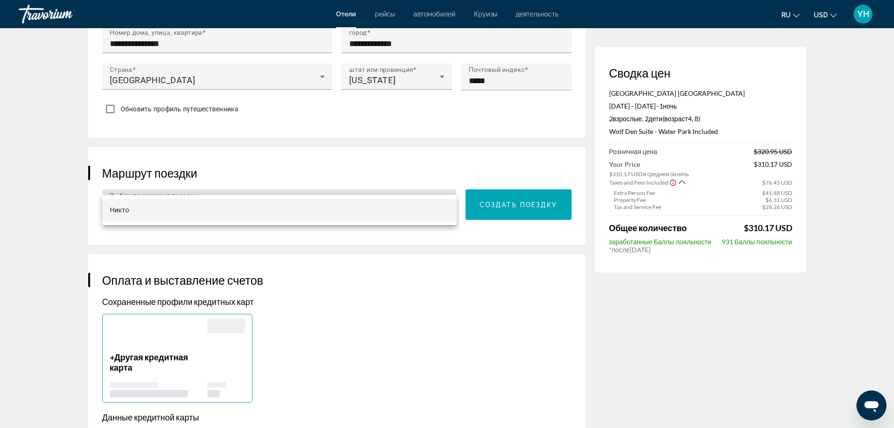
click at [397, 265] on div at bounding box center [447, 214] width 894 height 428
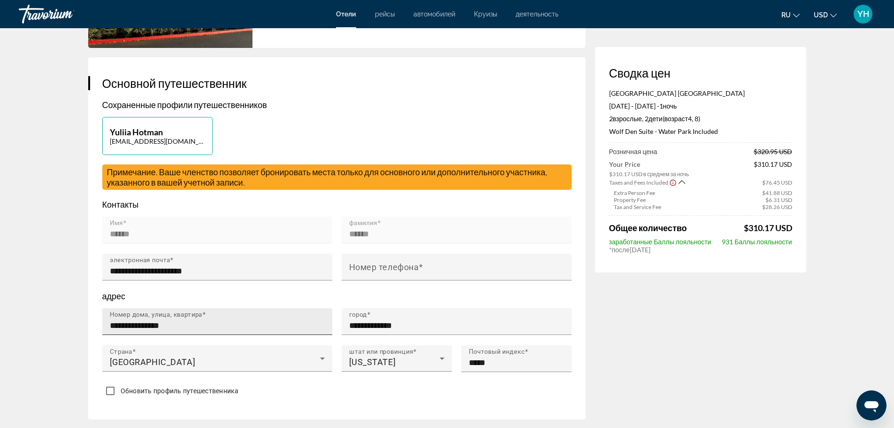
scroll to position [0, 0]
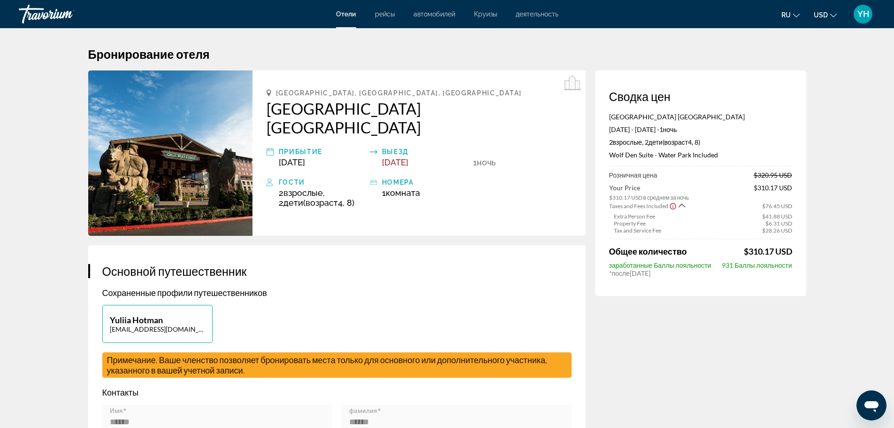
click at [37, 12] on div "Travorium" at bounding box center [66, 14] width 94 height 24
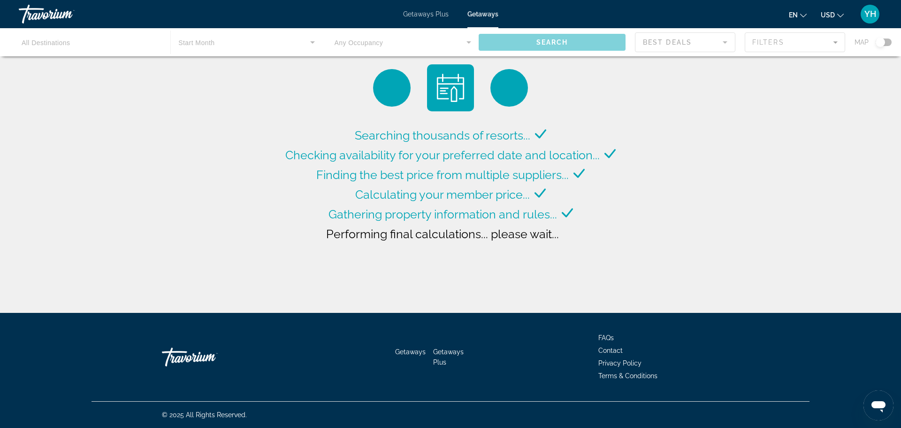
click at [431, 15] on span "Getaways Plus" at bounding box center [426, 14] width 46 height 8
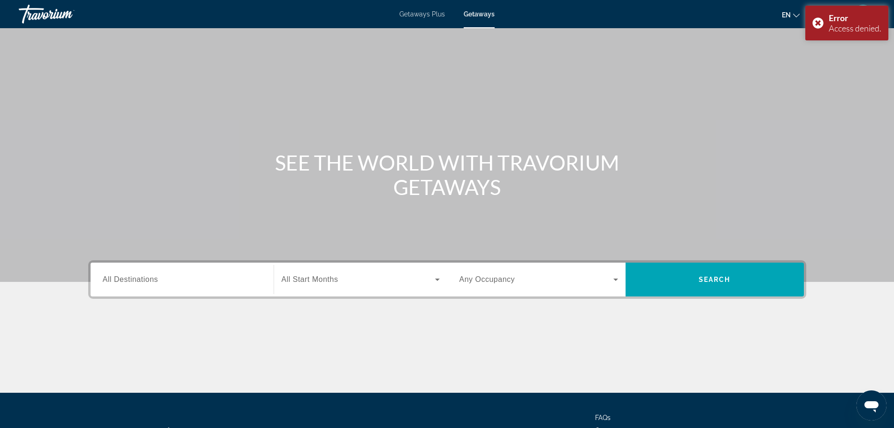
click at [471, 14] on span "Getaways" at bounding box center [479, 14] width 31 height 8
click at [475, 16] on span "Getaways" at bounding box center [479, 14] width 31 height 8
click at [430, 18] on div "Getaways Plus Getaways en English Español Français Italiano Português русский U…" at bounding box center [447, 14] width 894 height 24
click at [435, 13] on span "Getaways Plus" at bounding box center [422, 14] width 46 height 8
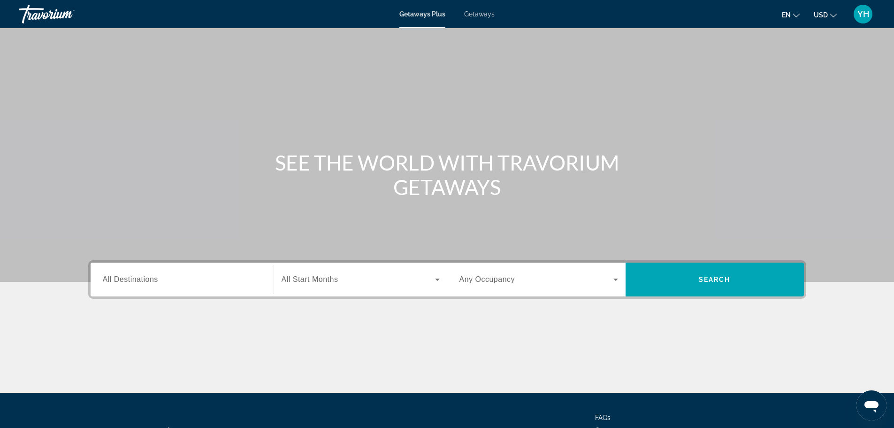
click at [483, 12] on span "Getaways" at bounding box center [479, 14] width 31 height 8
click at [212, 276] on input "Destination All Destinations" at bounding box center [182, 279] width 159 height 11
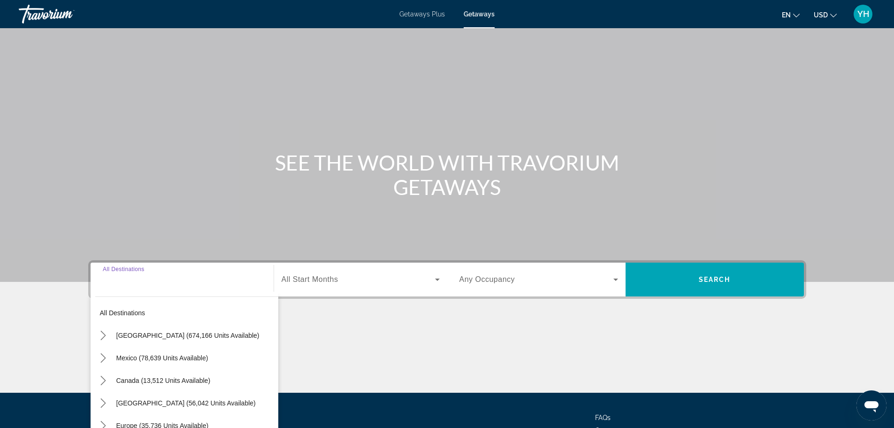
scroll to position [80, 0]
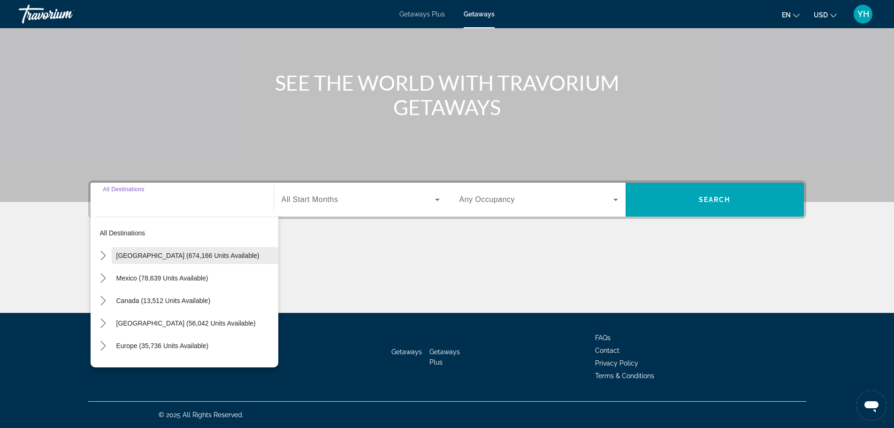
click at [187, 257] on span "[GEOGRAPHIC_DATA] (674,166 units available)" at bounding box center [187, 256] width 143 height 8
type input "**********"
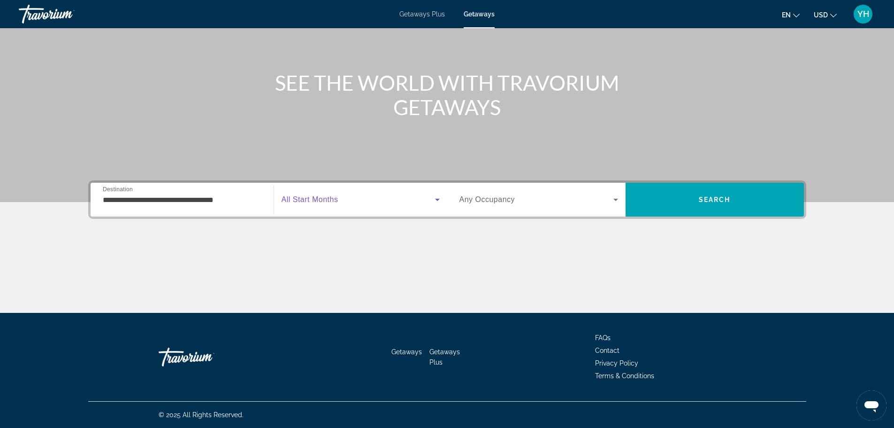
click at [340, 204] on span "Search widget" at bounding box center [358, 199] width 153 height 11
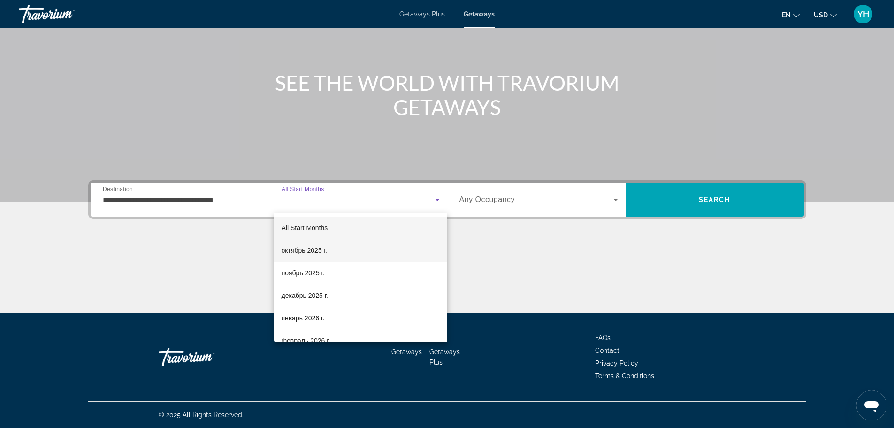
click at [313, 245] on span "октябрь 2025 г." at bounding box center [305, 250] width 46 height 11
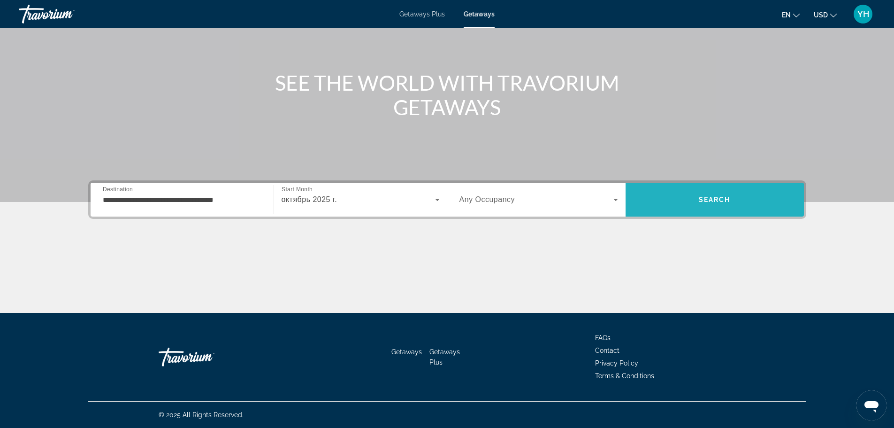
click at [690, 206] on span "Search" at bounding box center [715, 199] width 178 height 23
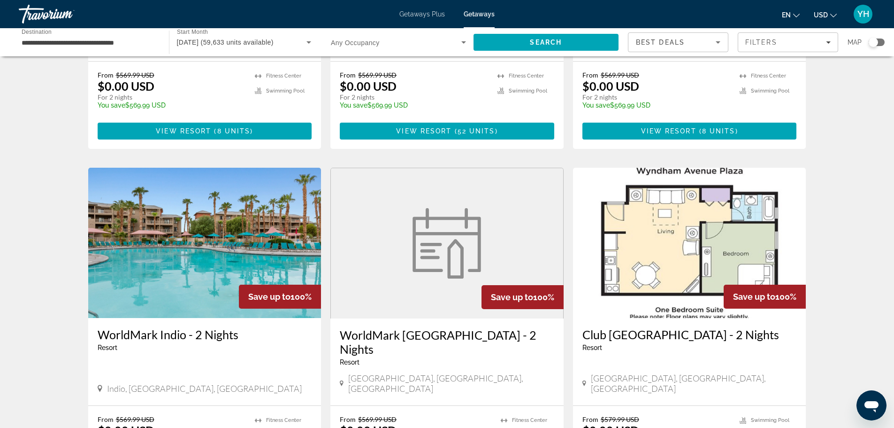
scroll to position [1033, 0]
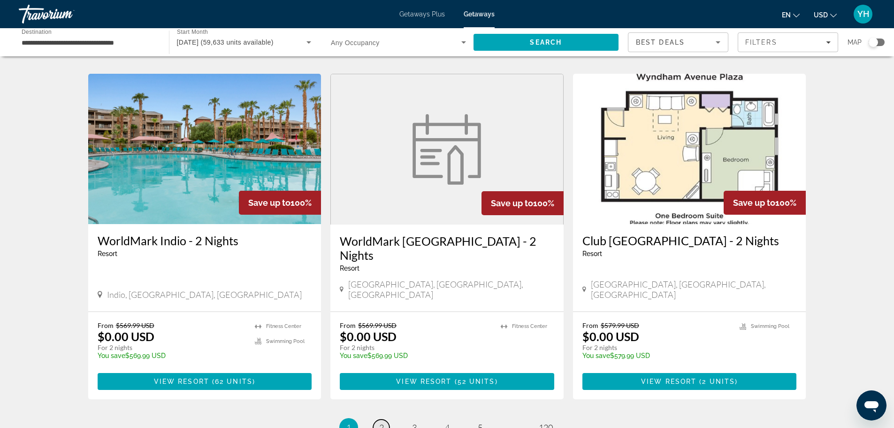
click at [380, 422] on span "2" at bounding box center [381, 427] width 5 height 10
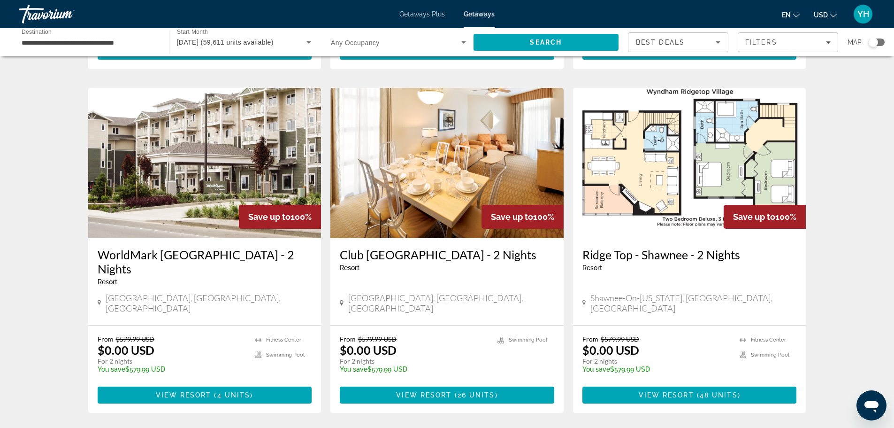
scroll to position [1064, 0]
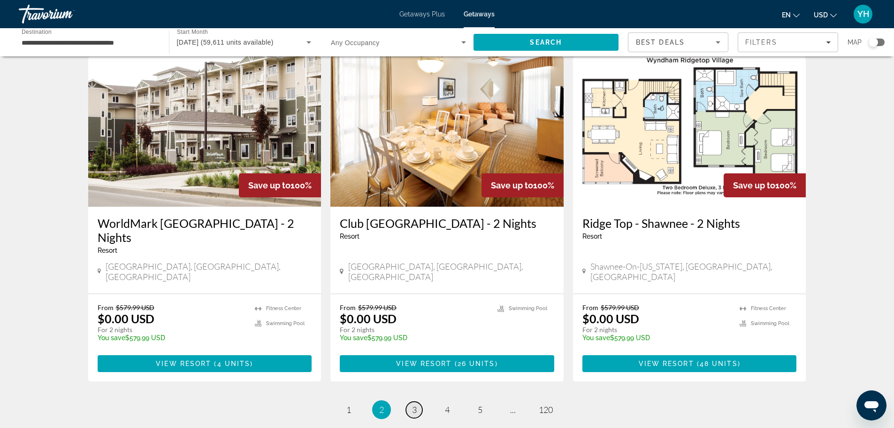
click at [414, 401] on link "page 3" at bounding box center [414, 409] width 16 height 16
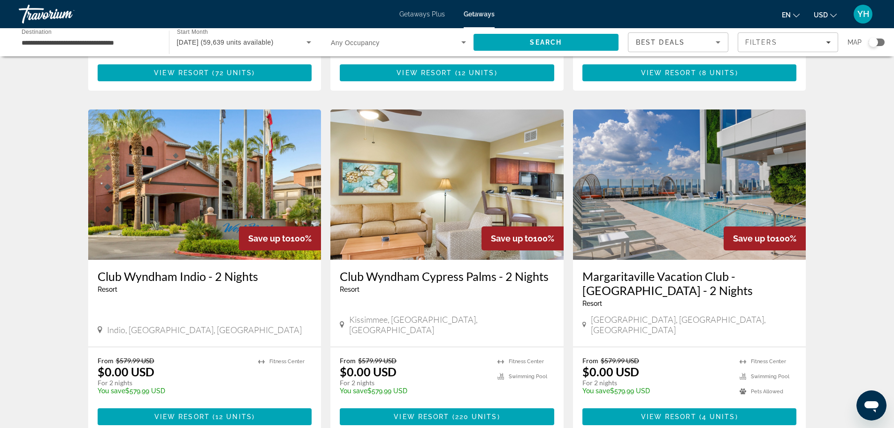
scroll to position [1095, 0]
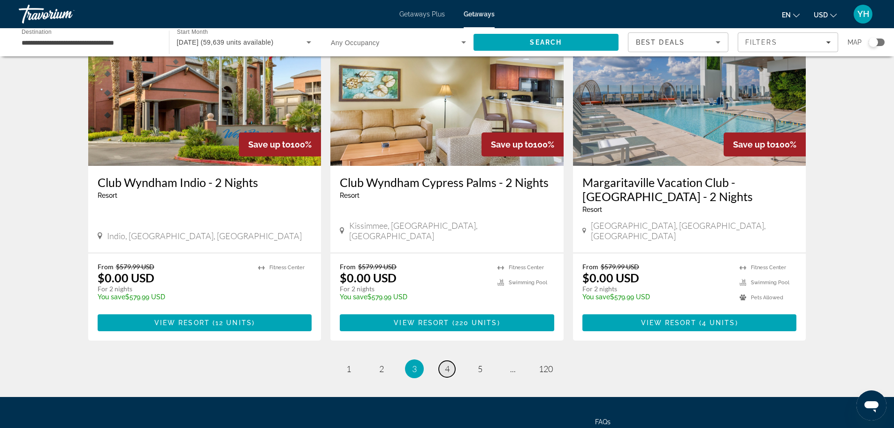
click at [445, 363] on span "4" at bounding box center [447, 368] width 5 height 10
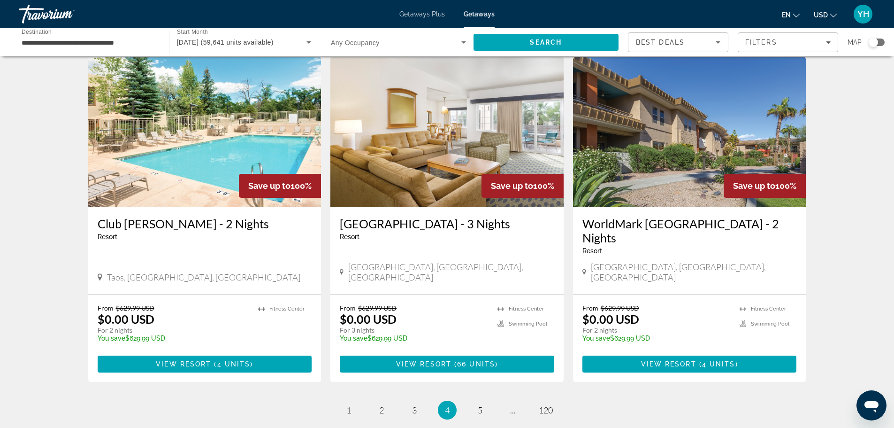
scroll to position [1120, 0]
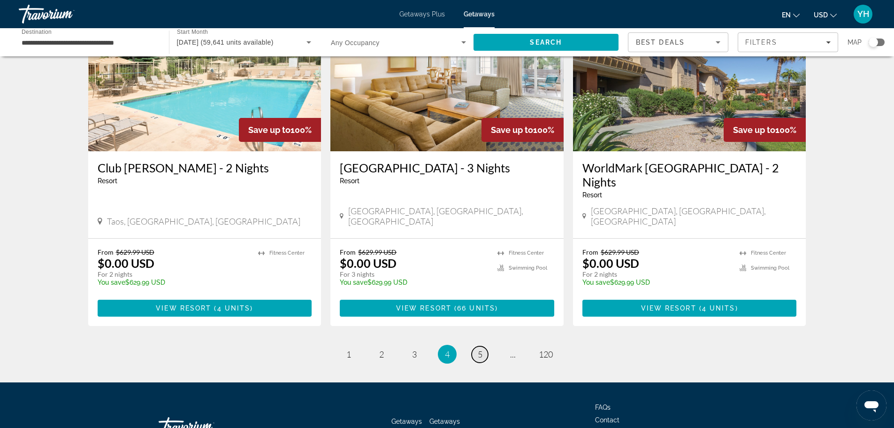
click at [480, 346] on link "page 5" at bounding box center [480, 354] width 16 height 16
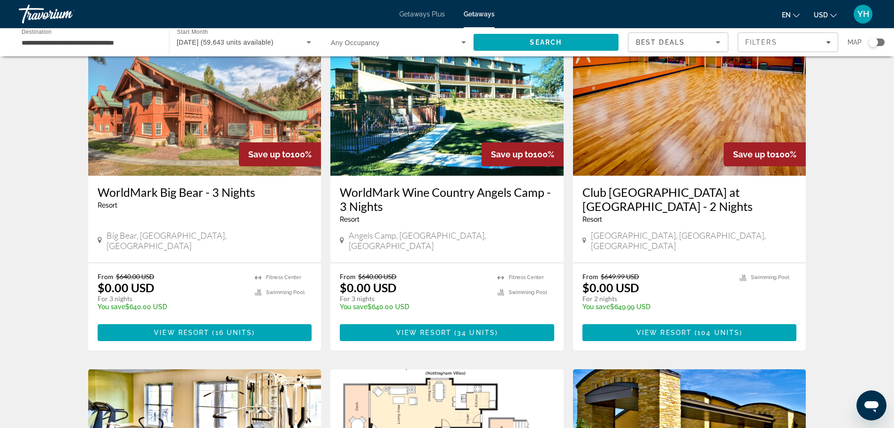
scroll to position [782, 0]
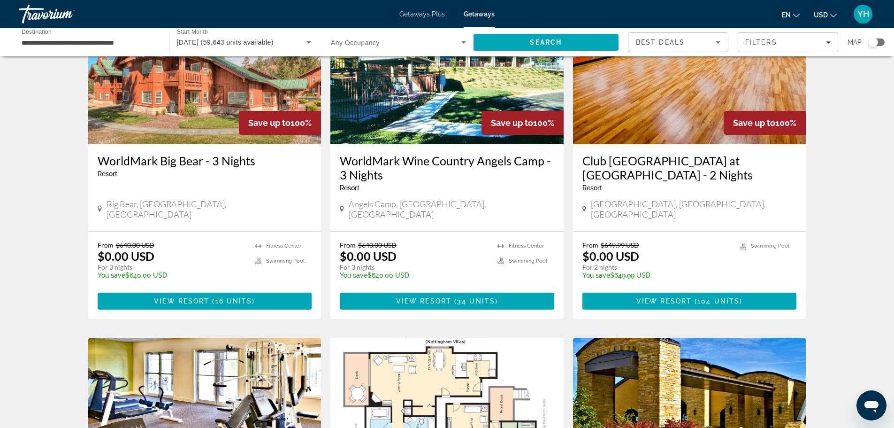
drag, startPoint x: 312, startPoint y: 252, endPoint x: 852, endPoint y: 265, distance: 540.4
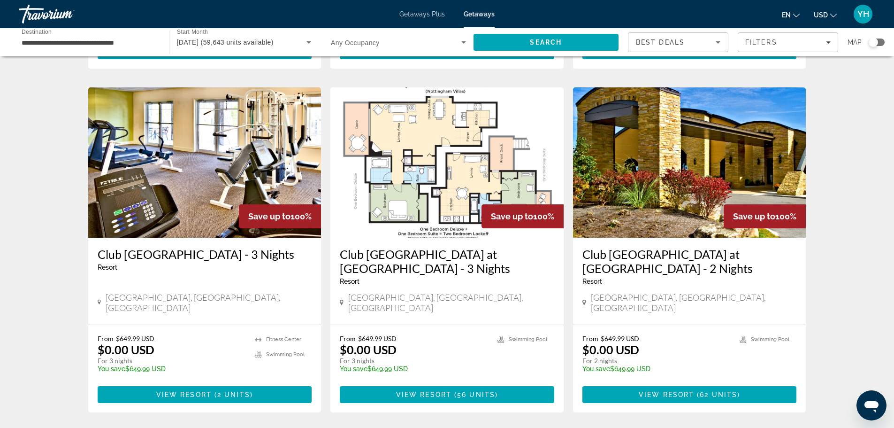
scroll to position [1127, 0]
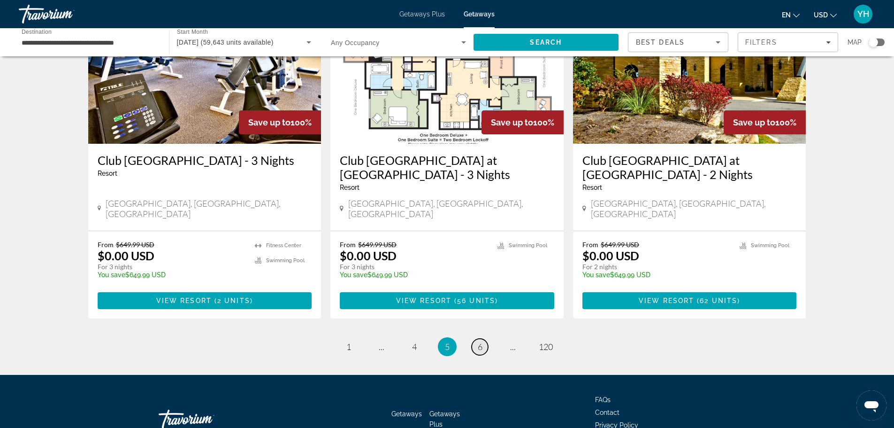
click at [479, 341] on span "6" at bounding box center [480, 346] width 5 height 10
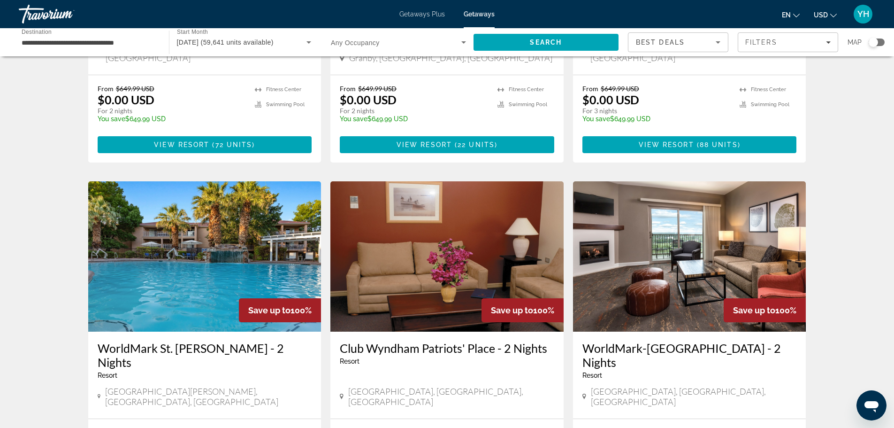
scroll to position [1033, 0]
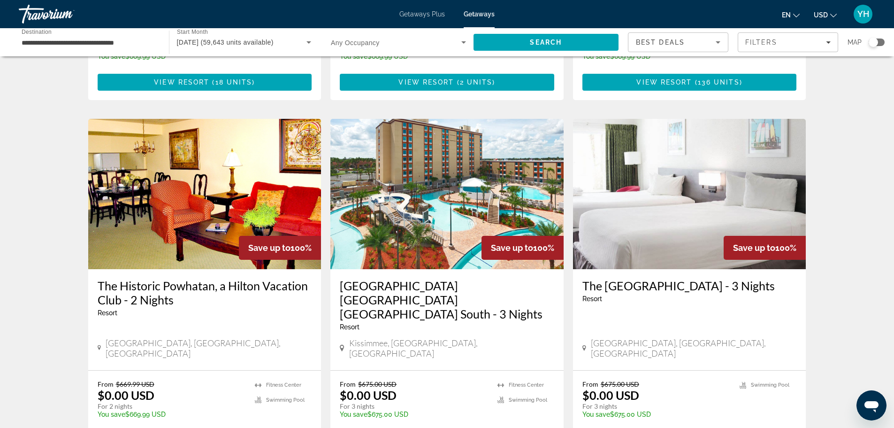
scroll to position [1127, 0]
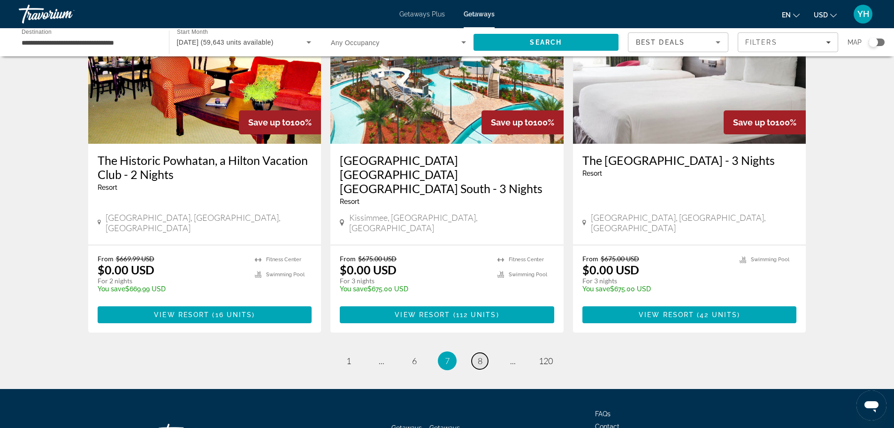
click at [479, 355] on span "8" at bounding box center [480, 360] width 5 height 10
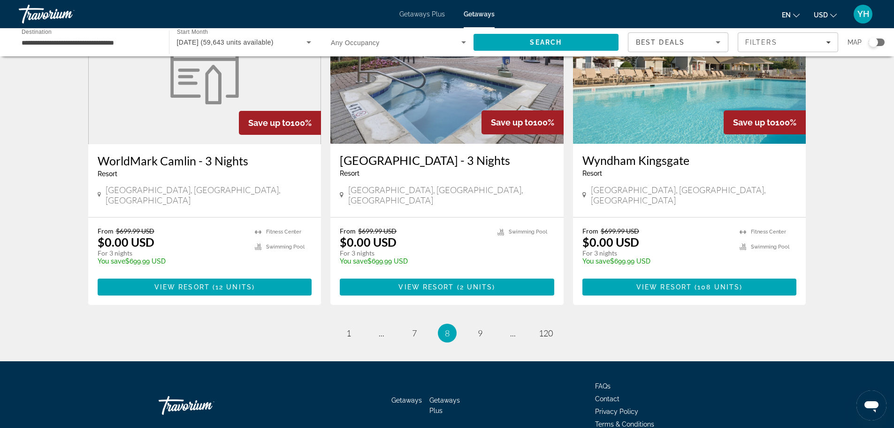
scroll to position [1134, 0]
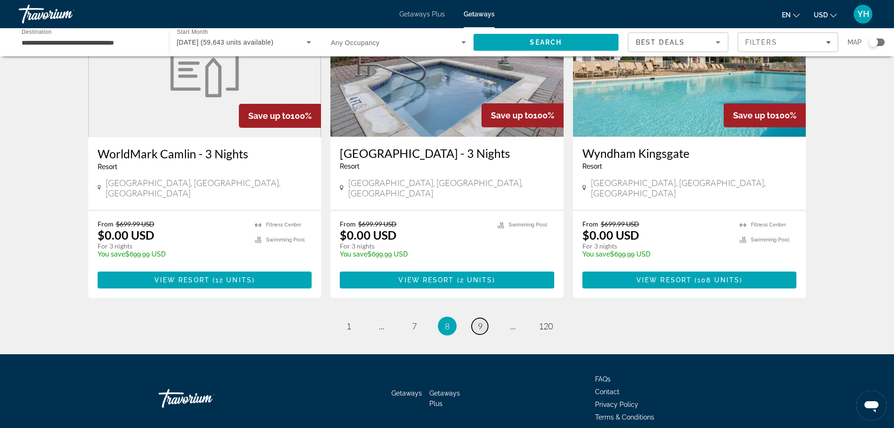
click at [483, 318] on link "page 9" at bounding box center [480, 326] width 16 height 16
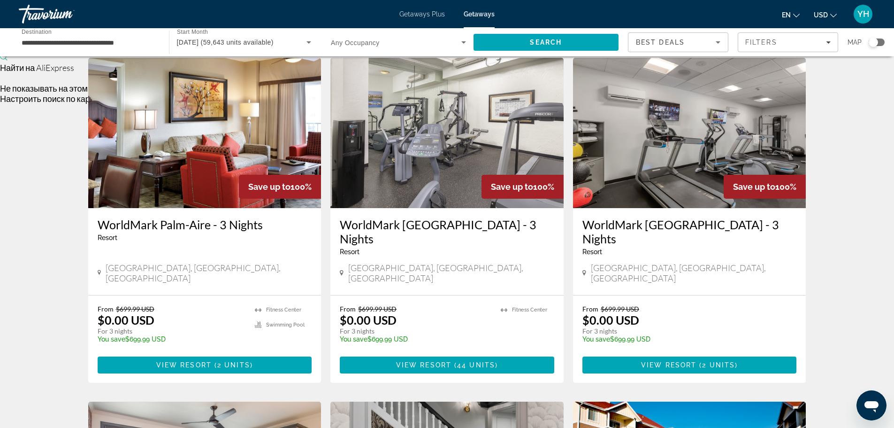
scroll to position [250, 0]
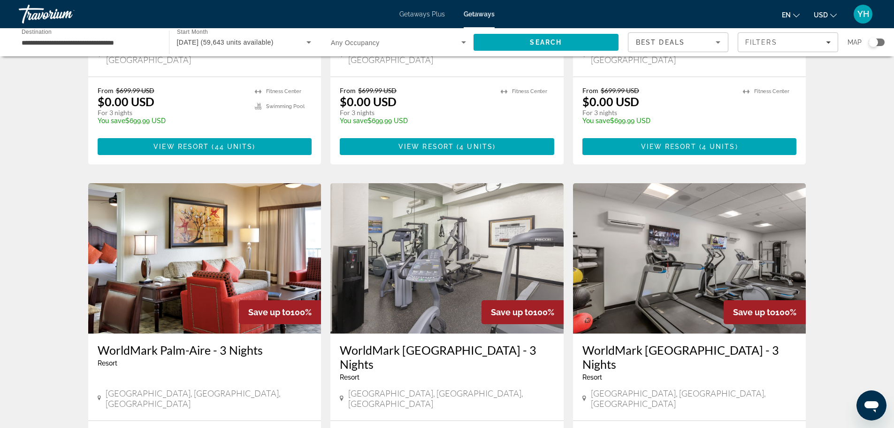
click at [146, 41] on input "**********" at bounding box center [89, 42] width 135 height 11
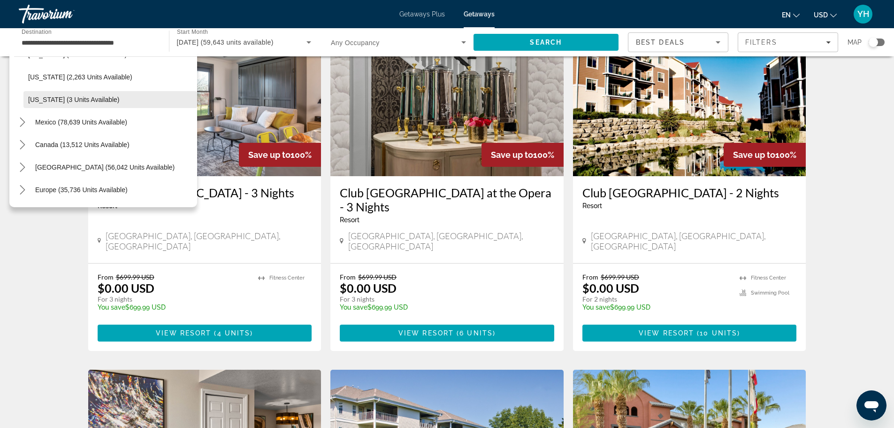
scroll to position [830, 0]
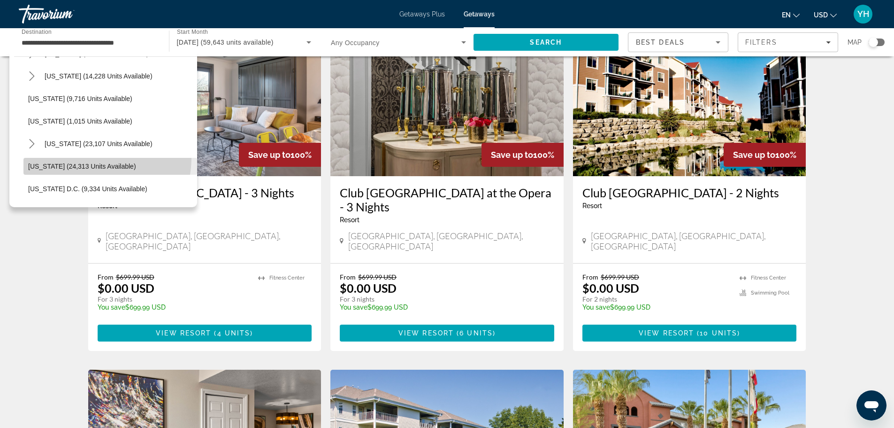
click at [86, 157] on span "Select destination: Washington (24,313 units available)" at bounding box center [110, 166] width 174 height 23
type input "**********"
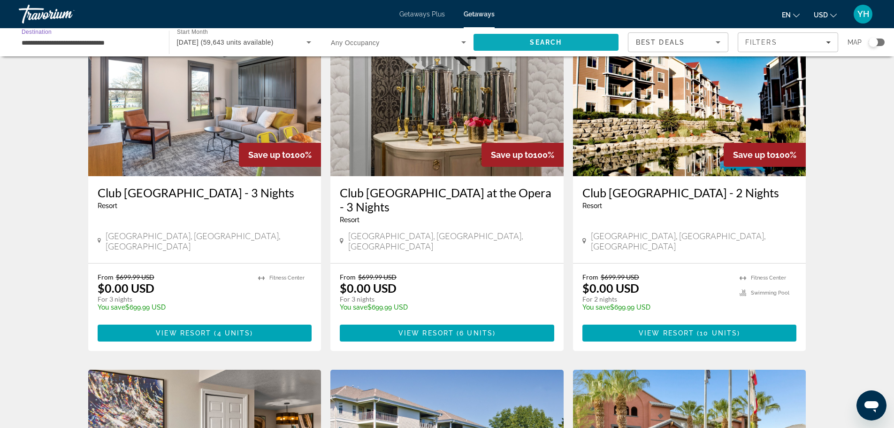
click at [571, 39] on span "Search" at bounding box center [547, 42] width 146 height 23
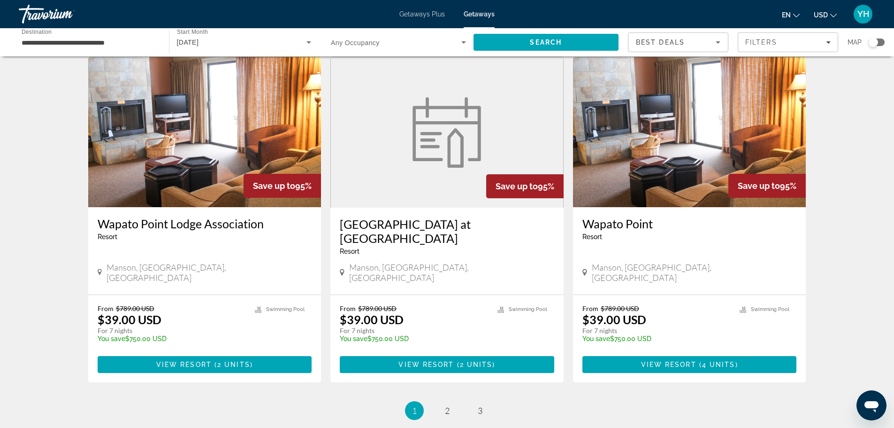
scroll to position [1093, 0]
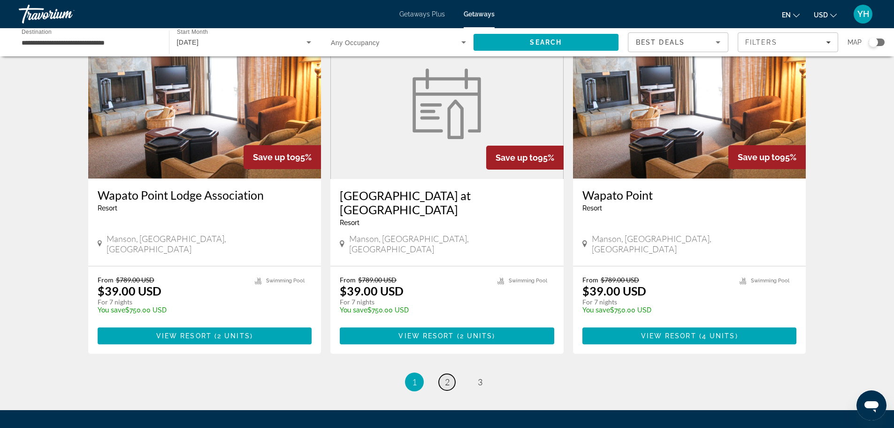
click at [448, 376] on span "2" at bounding box center [447, 381] width 5 height 10
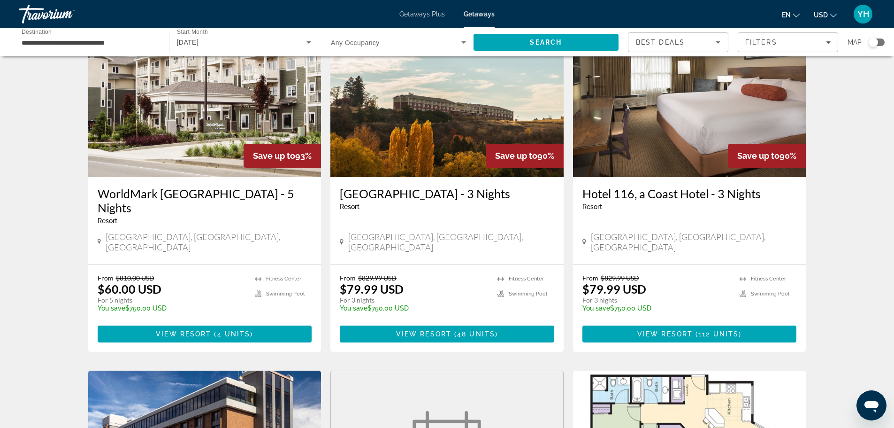
scroll to position [94, 0]
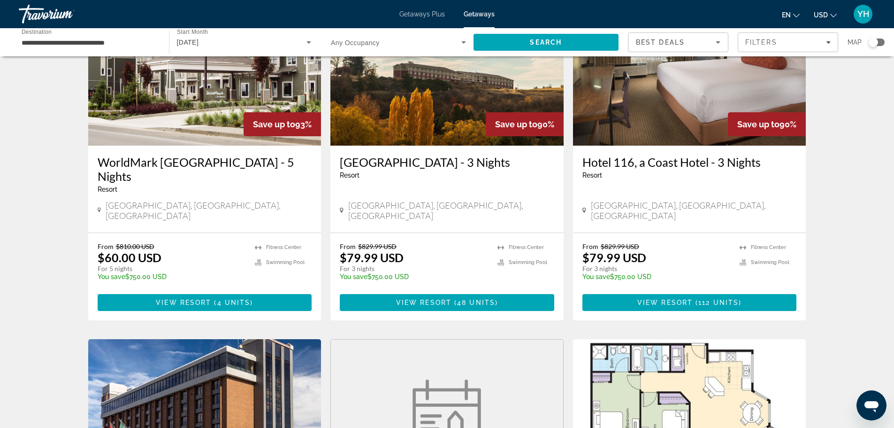
drag, startPoint x: 244, startPoint y: 155, endPoint x: 209, endPoint y: 197, distance: 54.7
click at [209, 200] on div "[GEOGRAPHIC_DATA], [GEOGRAPHIC_DATA], [GEOGRAPHIC_DATA]" at bounding box center [205, 211] width 215 height 23
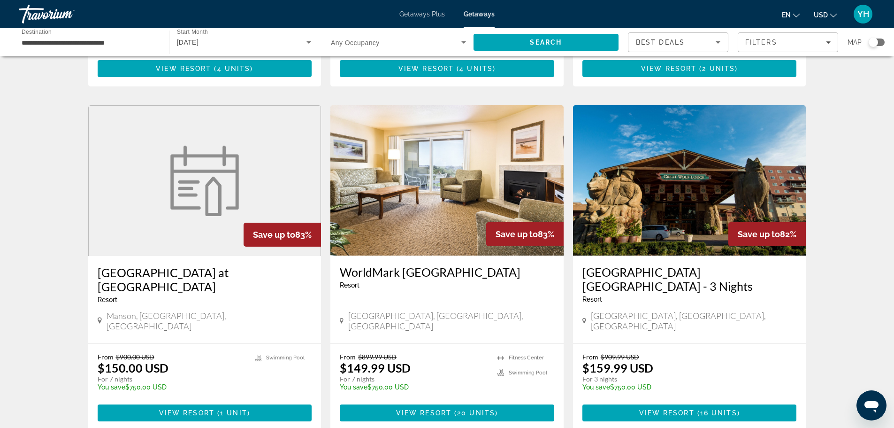
scroll to position [1105, 0]
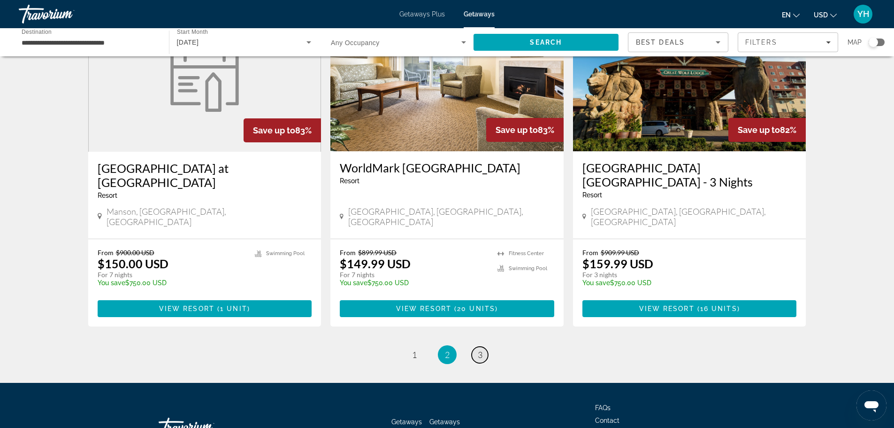
click at [473, 346] on link "page 3" at bounding box center [480, 354] width 16 height 16
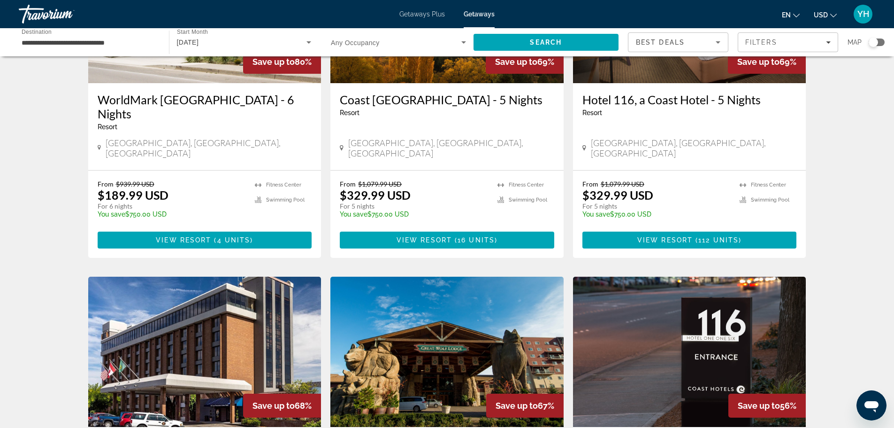
scroll to position [188, 0]
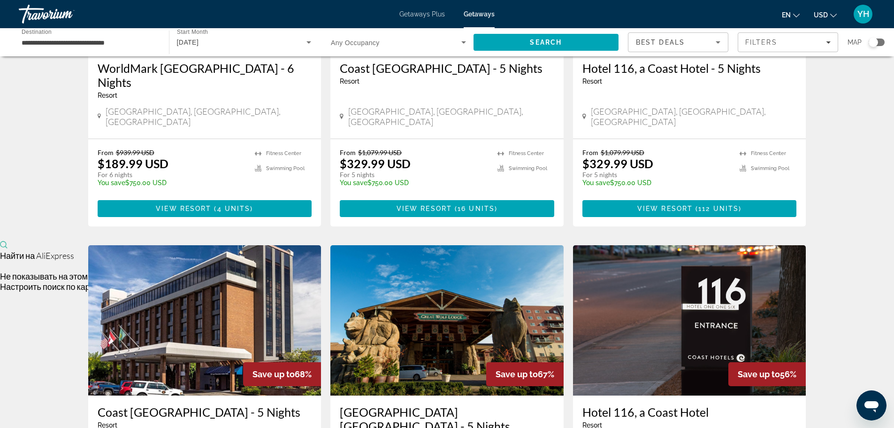
click at [417, 305] on img "Main content" at bounding box center [446, 320] width 233 height 150
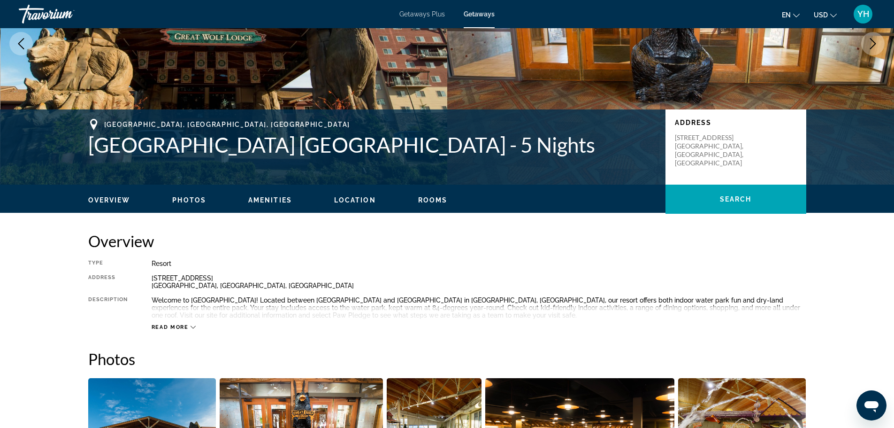
scroll to position [188, 0]
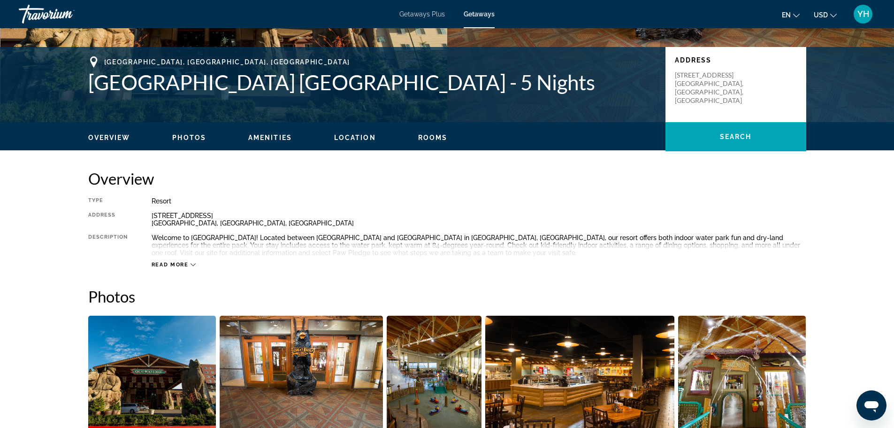
click at [191, 262] on icon "Main content" at bounding box center [193, 264] width 5 height 5
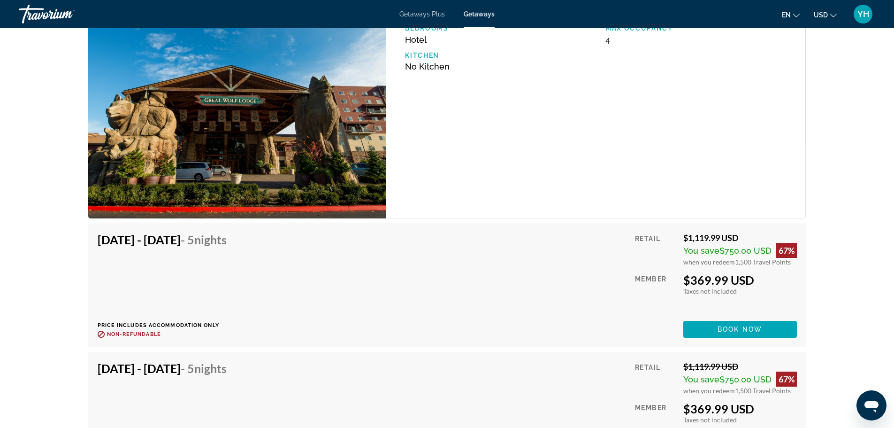
scroll to position [1565, 0]
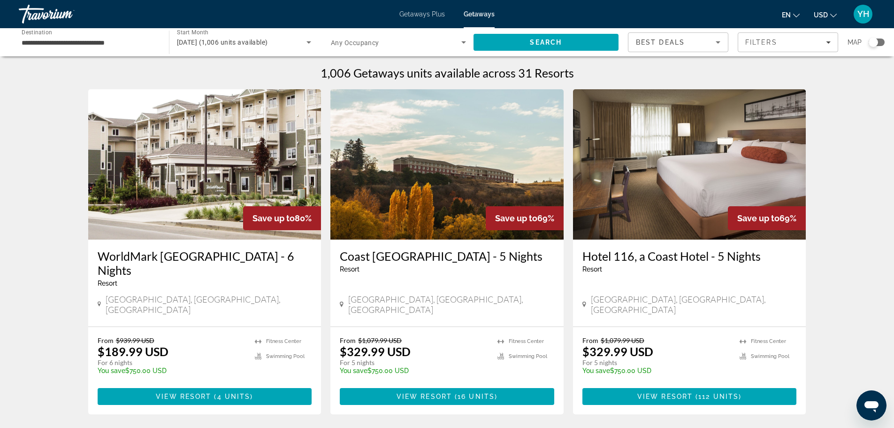
drag, startPoint x: 425, startPoint y: 137, endPoint x: 446, endPoint y: 137, distance: 21.1
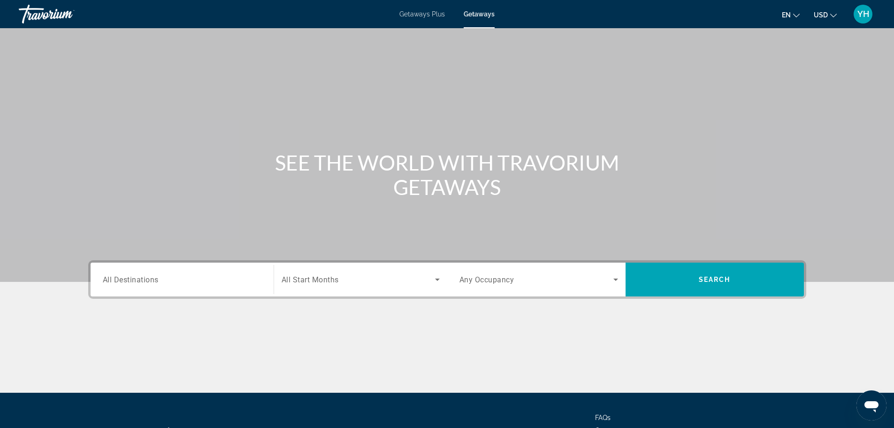
scroll to position [80, 0]
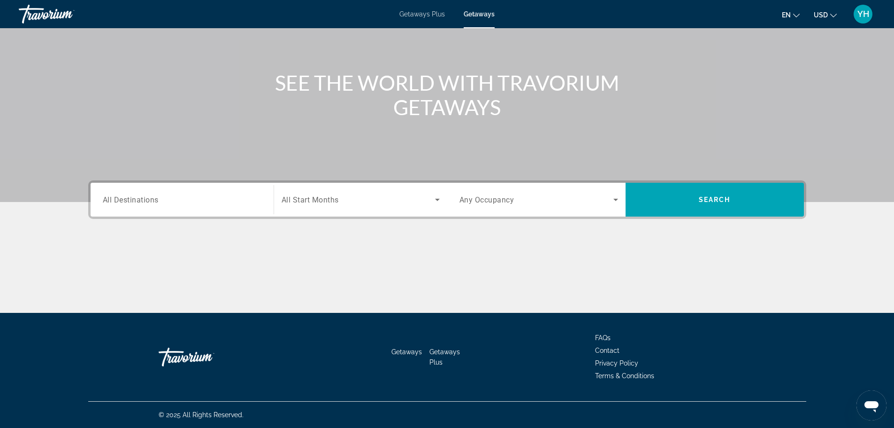
click at [211, 190] on div "Search widget" at bounding box center [182, 199] width 159 height 27
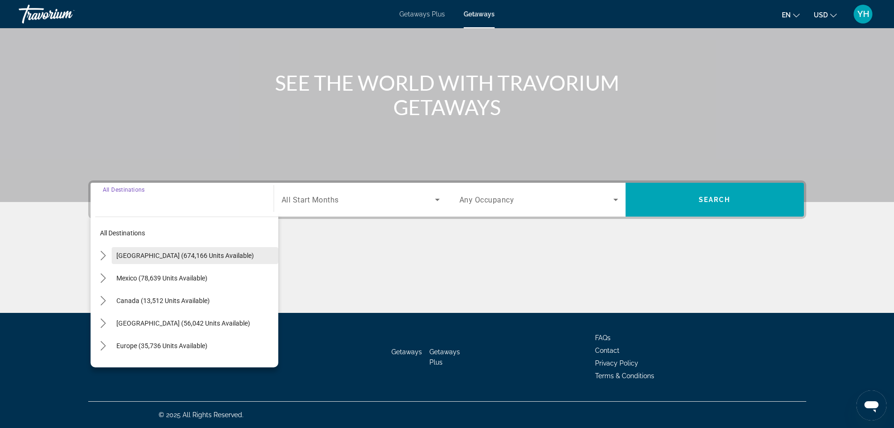
click at [191, 258] on span "[GEOGRAPHIC_DATA] (674,166 units available)" at bounding box center [185, 256] width 138 height 8
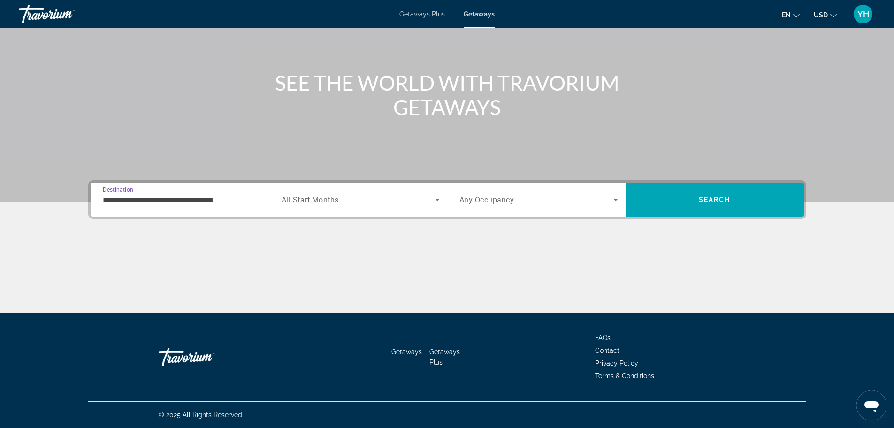
click at [223, 201] on input "**********" at bounding box center [182, 199] width 159 height 11
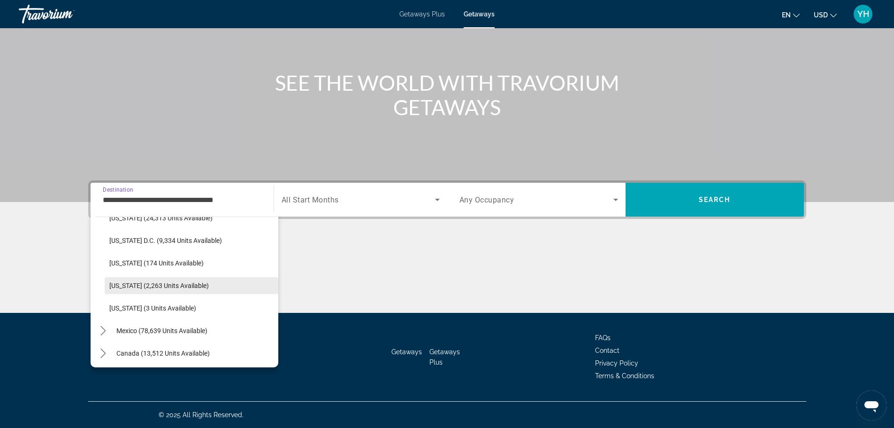
scroll to position [907, 0]
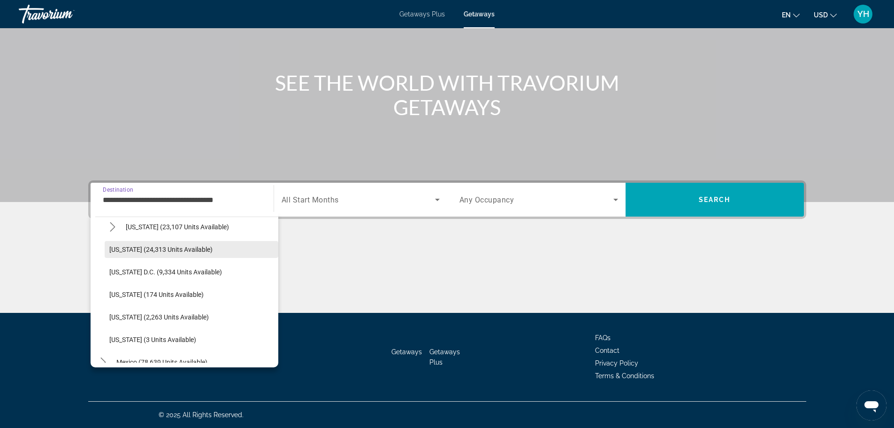
click at [183, 245] on span "Select destination: Washington (24,313 units available)" at bounding box center [192, 249] width 174 height 23
type input "**********"
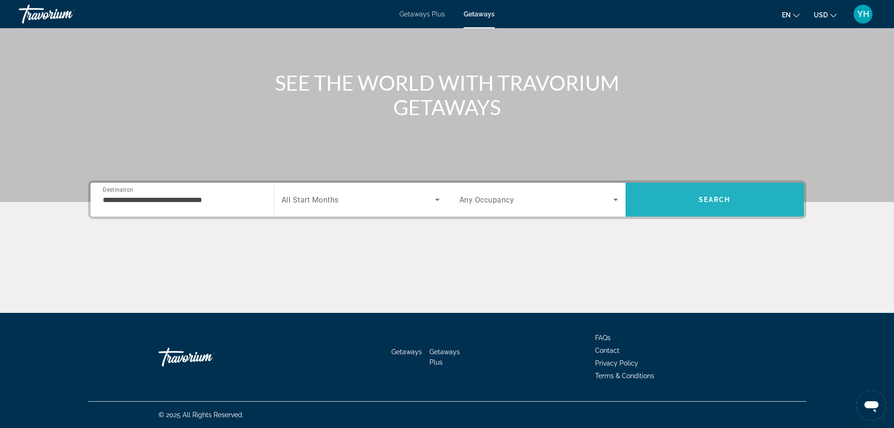
click at [690, 198] on span "Search" at bounding box center [715, 199] width 178 height 23
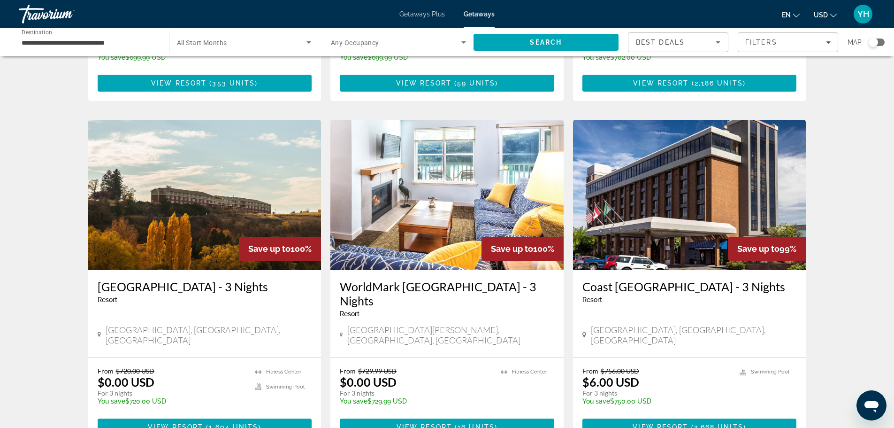
scroll to position [1092, 0]
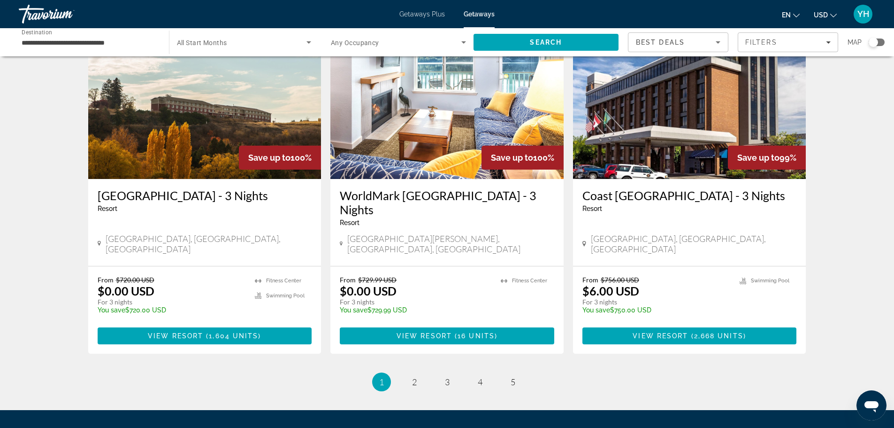
click at [414, 376] on span "2" at bounding box center [414, 381] width 5 height 10
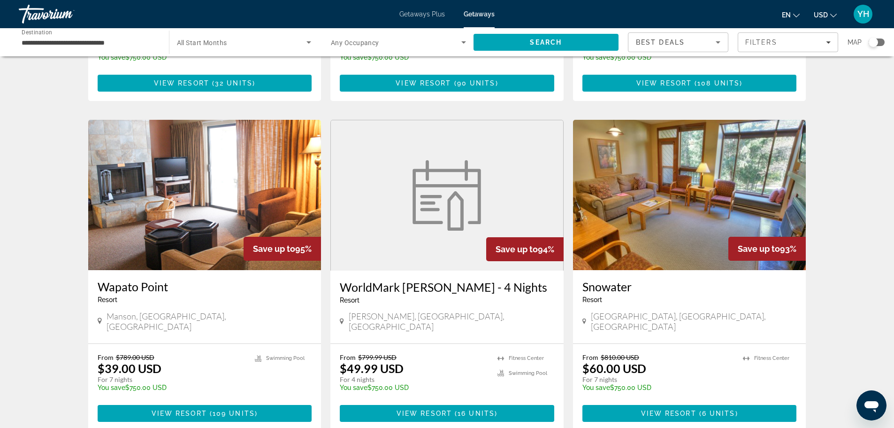
scroll to position [1093, 0]
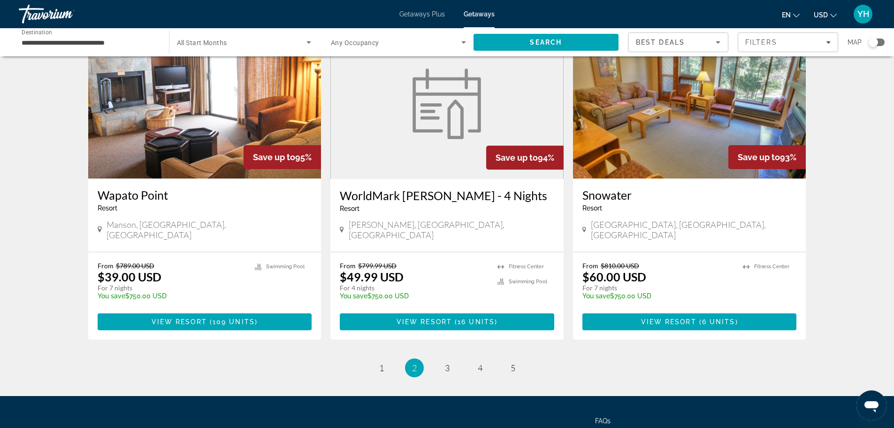
click at [455, 358] on li "page 3" at bounding box center [447, 367] width 19 height 19
click at [446, 362] on span "3" at bounding box center [447, 367] width 5 height 10
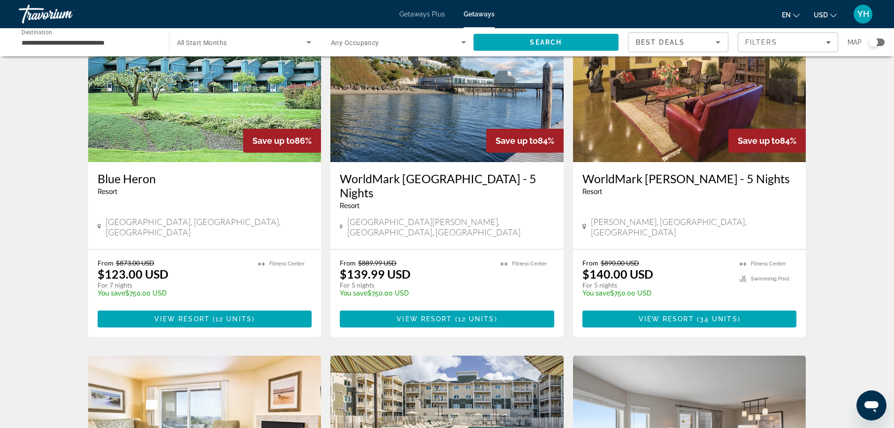
scroll to position [845, 0]
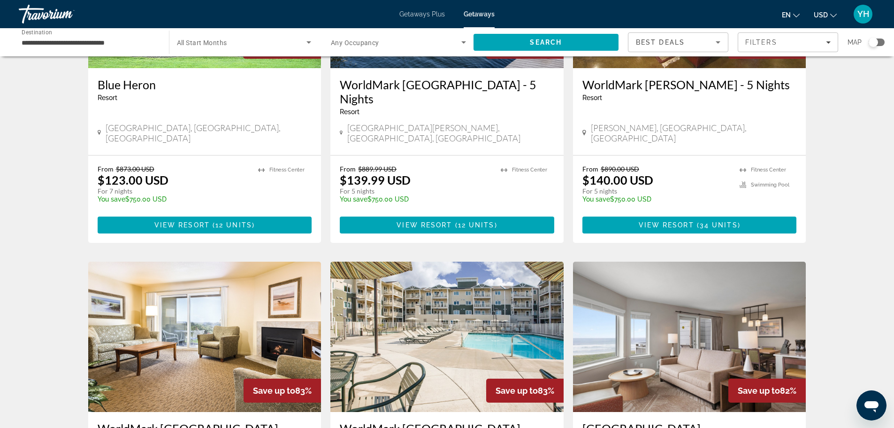
drag, startPoint x: 102, startPoint y: 237, endPoint x: 853, endPoint y: 299, distance: 753.6
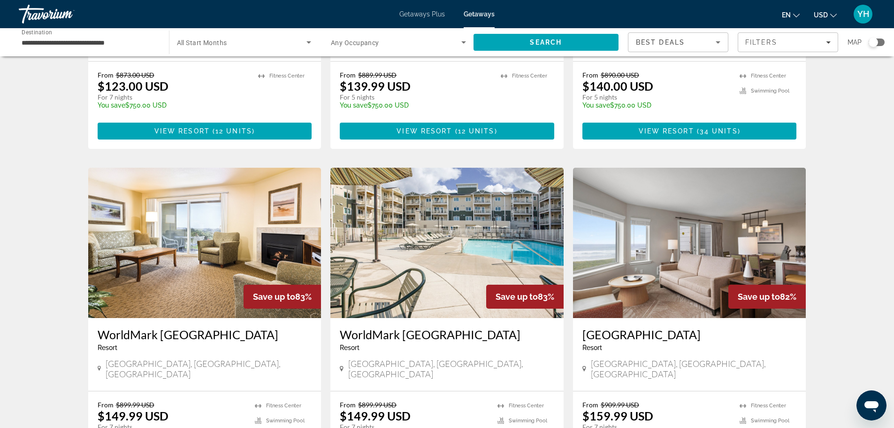
scroll to position [970, 0]
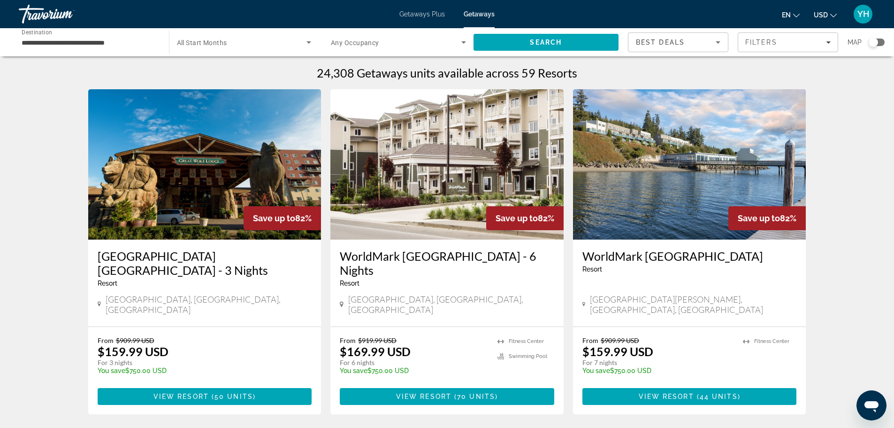
click at [188, 214] on img "Main content" at bounding box center [204, 164] width 233 height 150
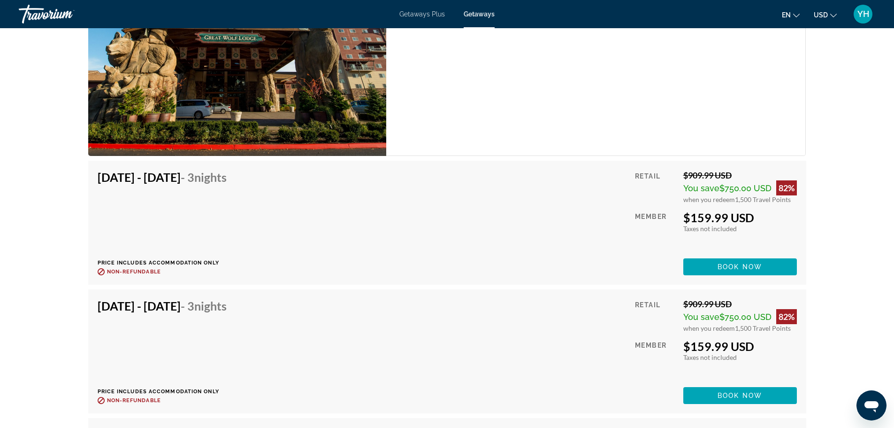
scroll to position [1440, 0]
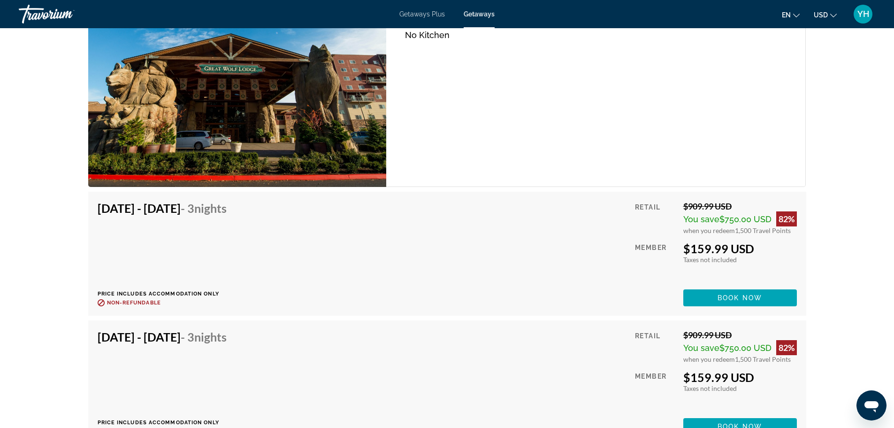
drag, startPoint x: 128, startPoint y: 210, endPoint x: 253, endPoint y: 290, distance: 148.4
click at [234, 290] on div "[DATE] - [DATE] - 3 Nights Price includes accommodation only Refundable until :…" at bounding box center [166, 253] width 136 height 105
